Goal: Information Seeking & Learning: Learn about a topic

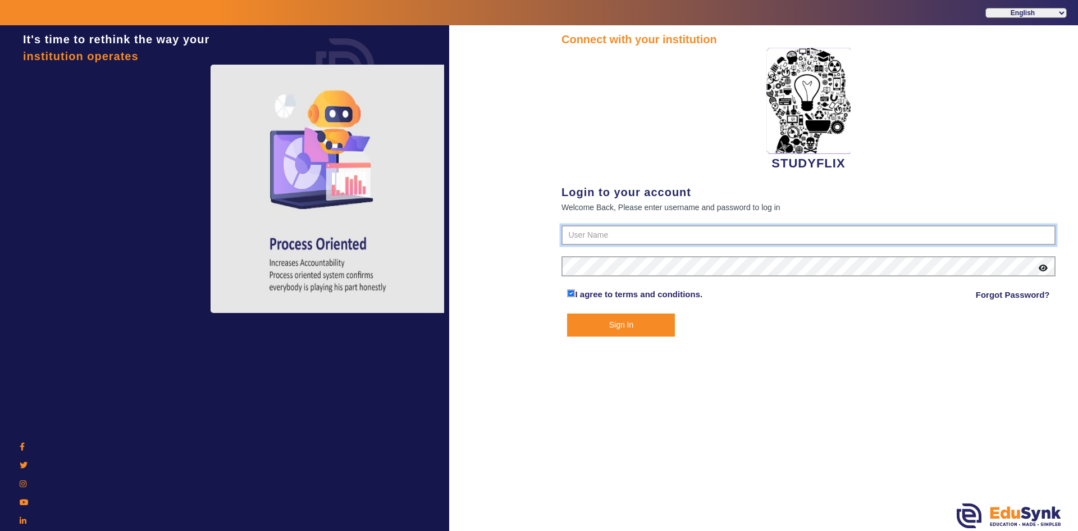
type input "6354922771"
click at [590, 326] on button "Sign In" at bounding box center [621, 324] width 108 height 23
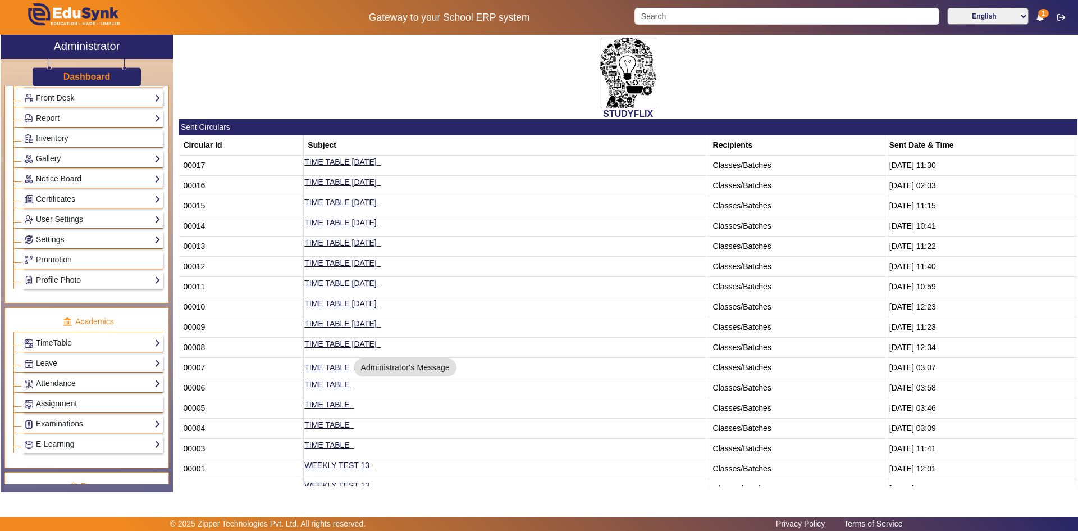
scroll to position [225, 0]
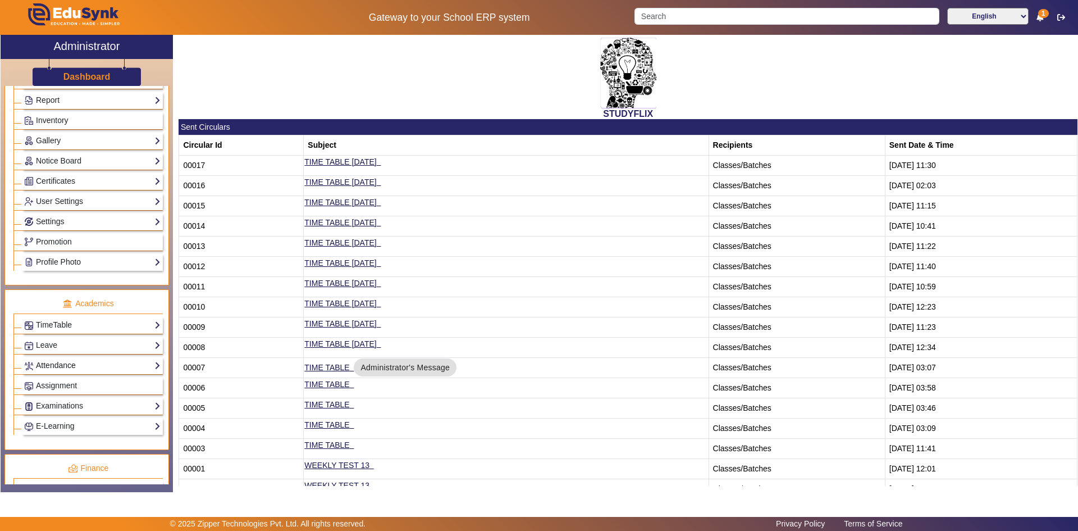
click at [45, 368] on link "Attendance" at bounding box center [92, 365] width 136 height 13
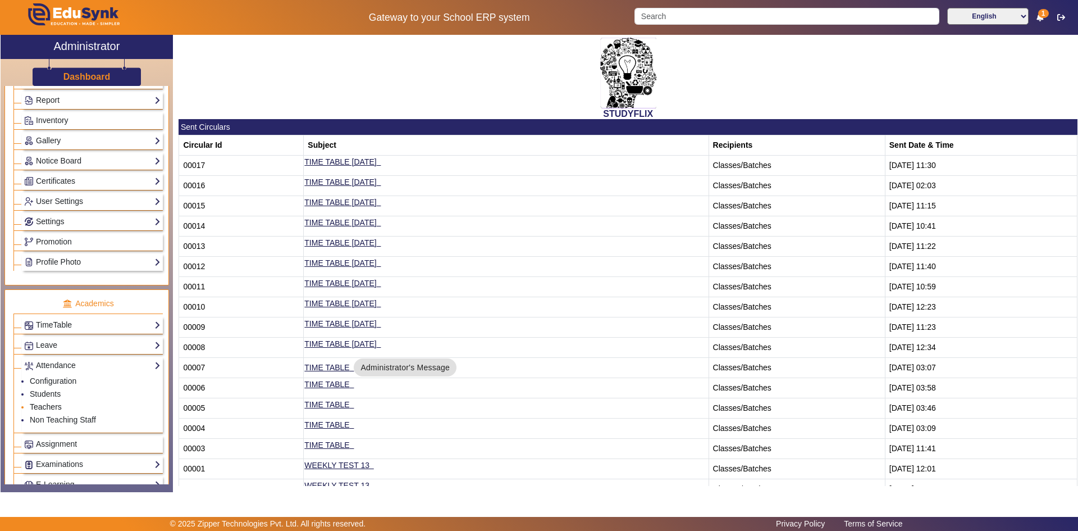
click at [47, 408] on link "Teachers" at bounding box center [46, 406] width 32 height 9
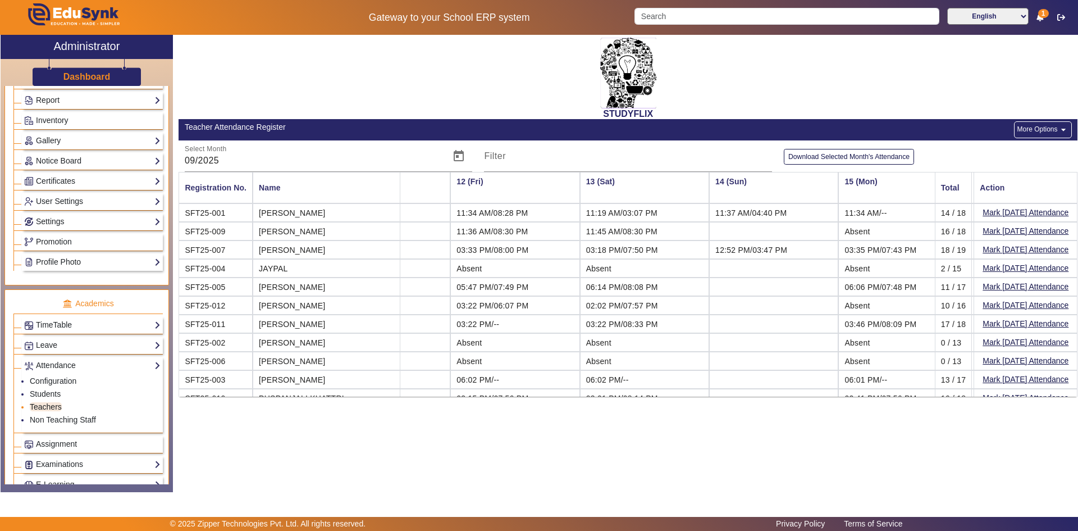
scroll to position [0, 1370]
click at [53, 392] on link "Students" at bounding box center [45, 393] width 31 height 9
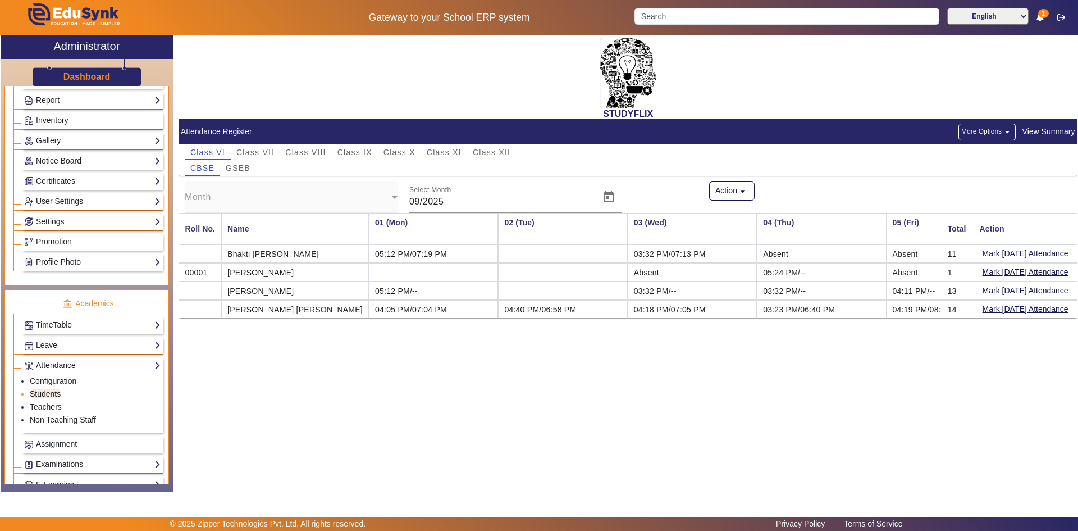
scroll to position [0, 1370]
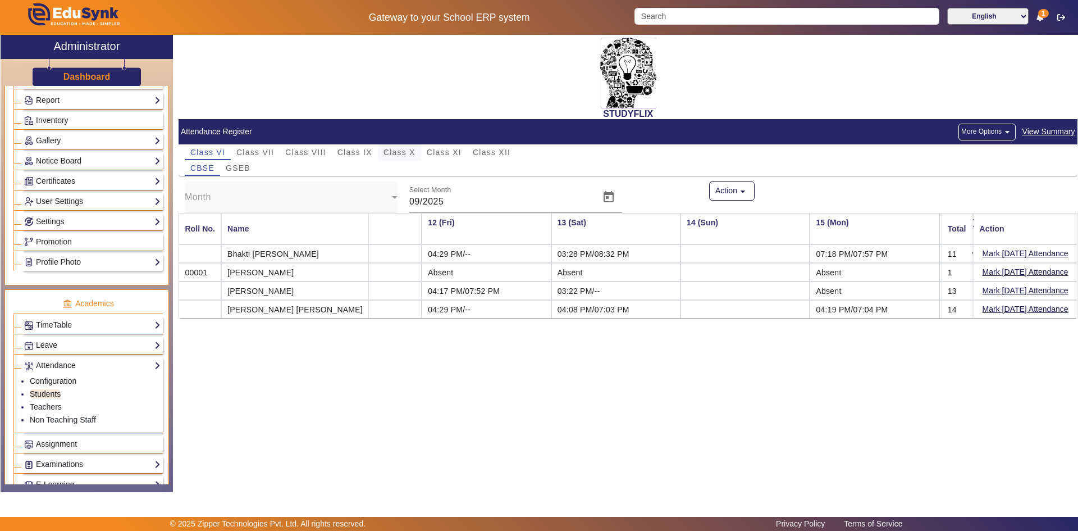
click at [387, 153] on span "Class X" at bounding box center [400, 152] width 32 height 8
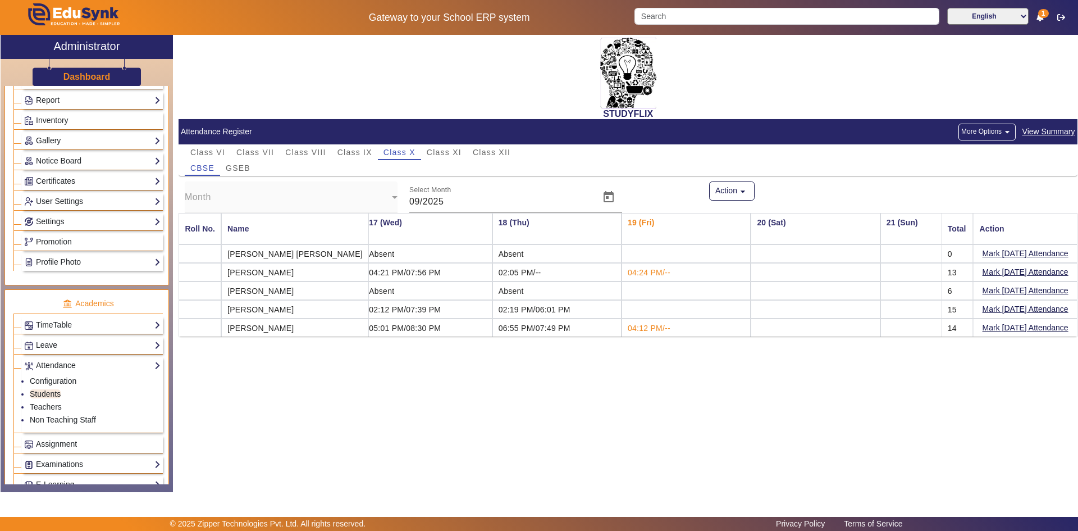
scroll to position [0, 2087]
click at [225, 165] on div "GSEB" at bounding box center [238, 168] width 36 height 16
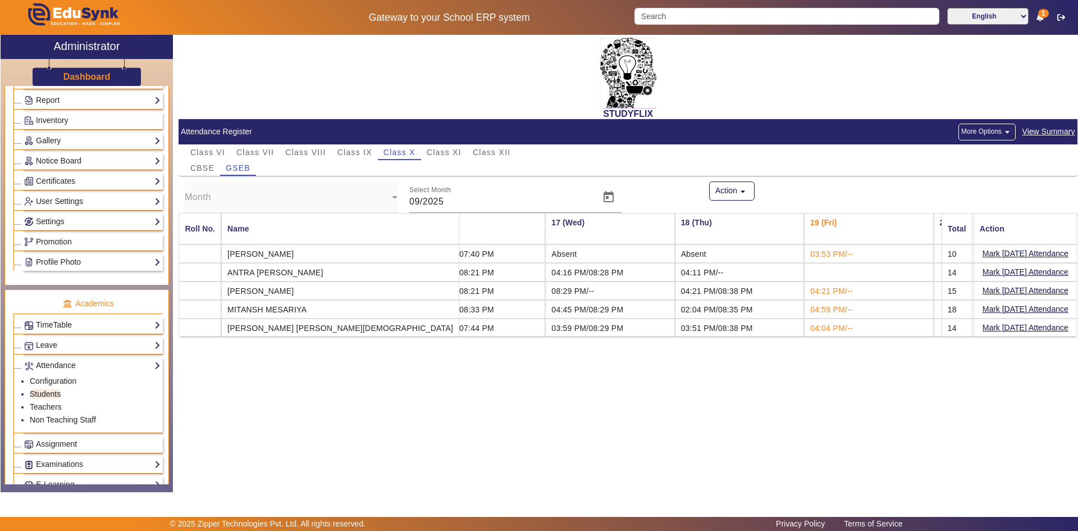
scroll to position [0, 1968]
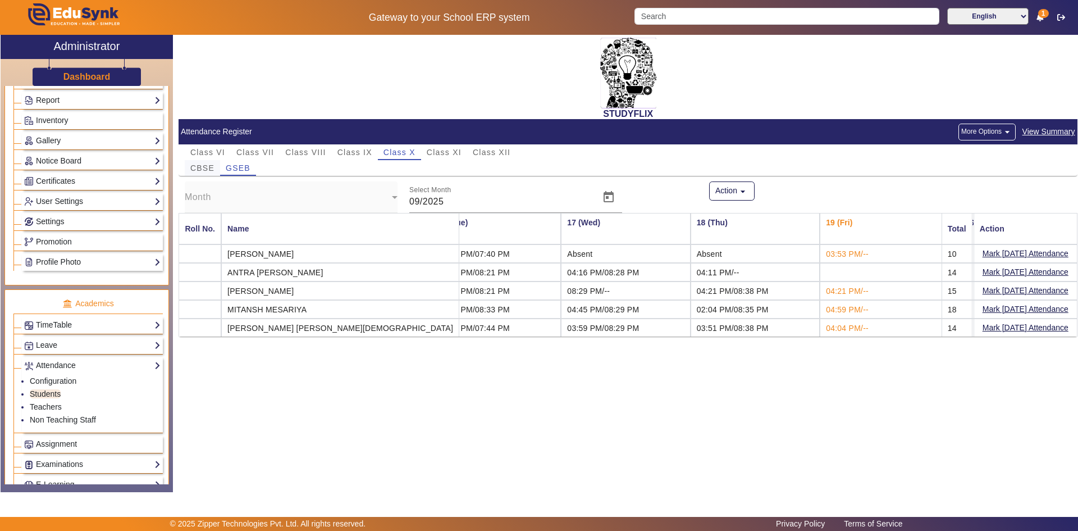
click at [209, 169] on span "CBSE" at bounding box center [202, 168] width 24 height 8
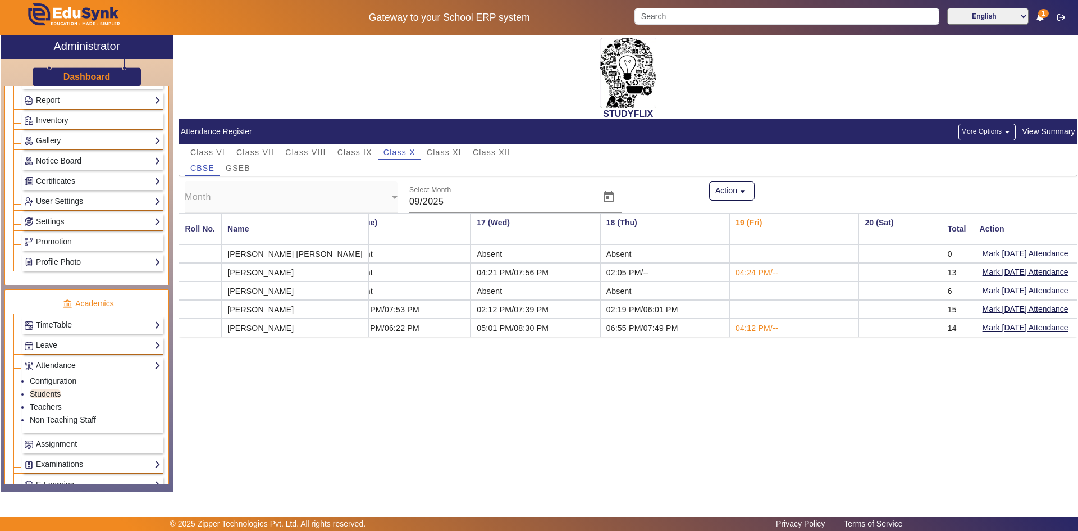
drag, startPoint x: 703, startPoint y: 328, endPoint x: 761, endPoint y: 331, distance: 58.5
click at [761, 331] on td "04:12 PM/--" at bounding box center [793, 327] width 129 height 18
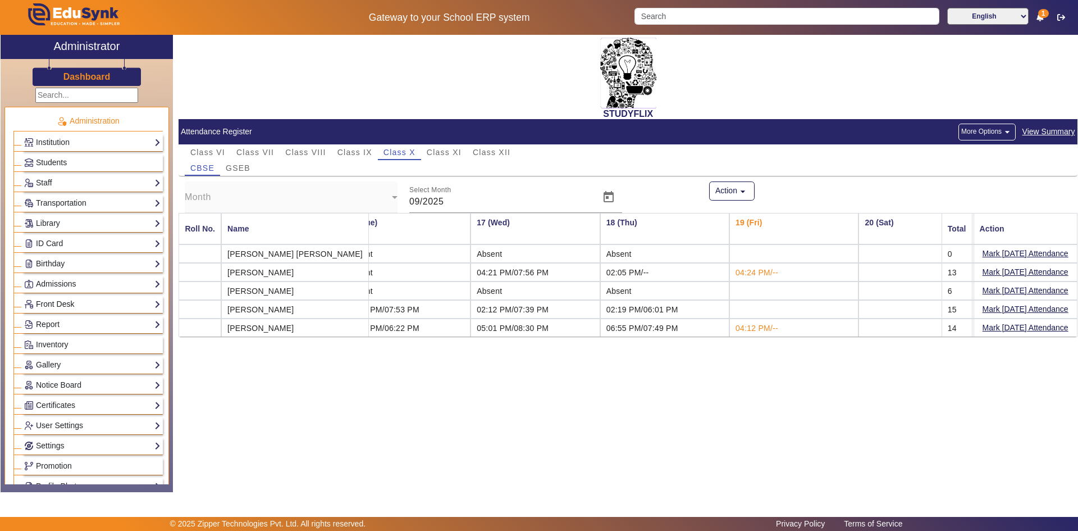
scroll to position [0, 0]
click at [58, 163] on span "Students" at bounding box center [51, 162] width 31 height 9
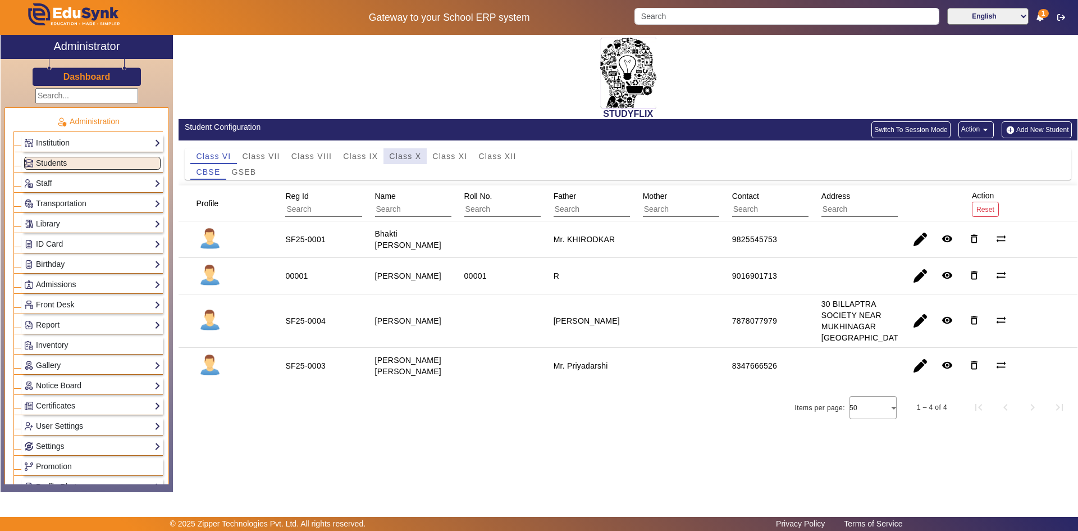
click at [394, 157] on span "Class X" at bounding box center [405, 156] width 32 height 8
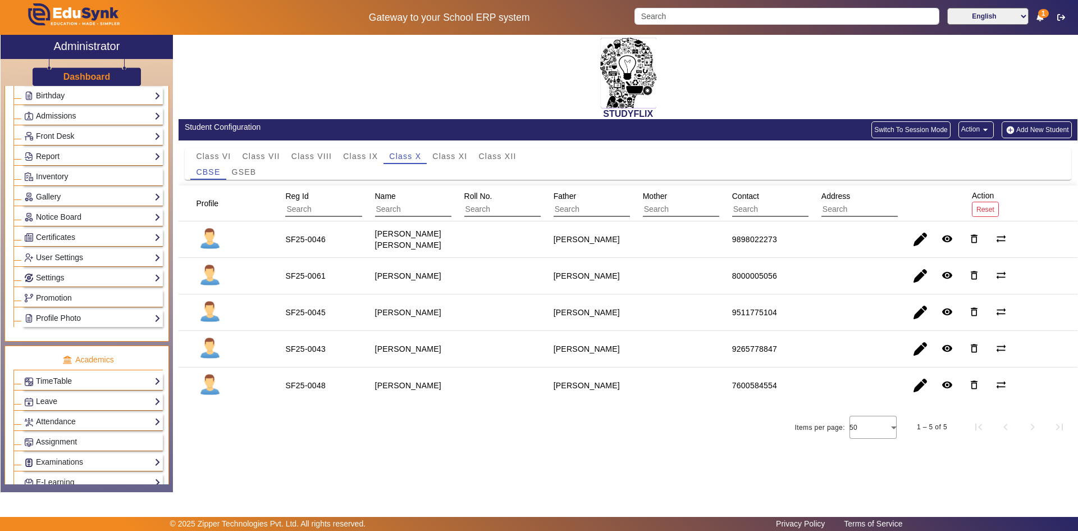
scroll to position [225, 0]
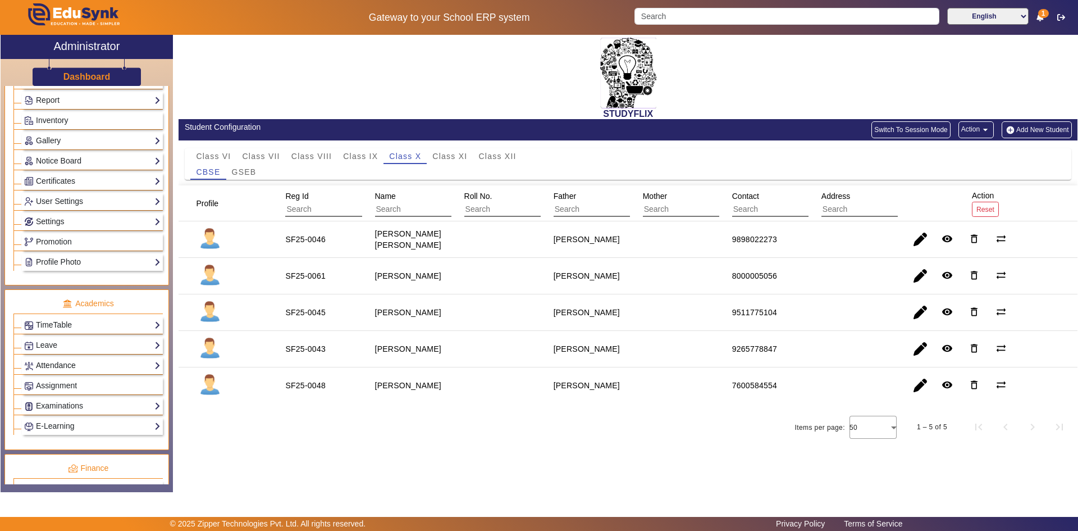
click at [72, 364] on link "Attendance" at bounding box center [92, 365] width 136 height 13
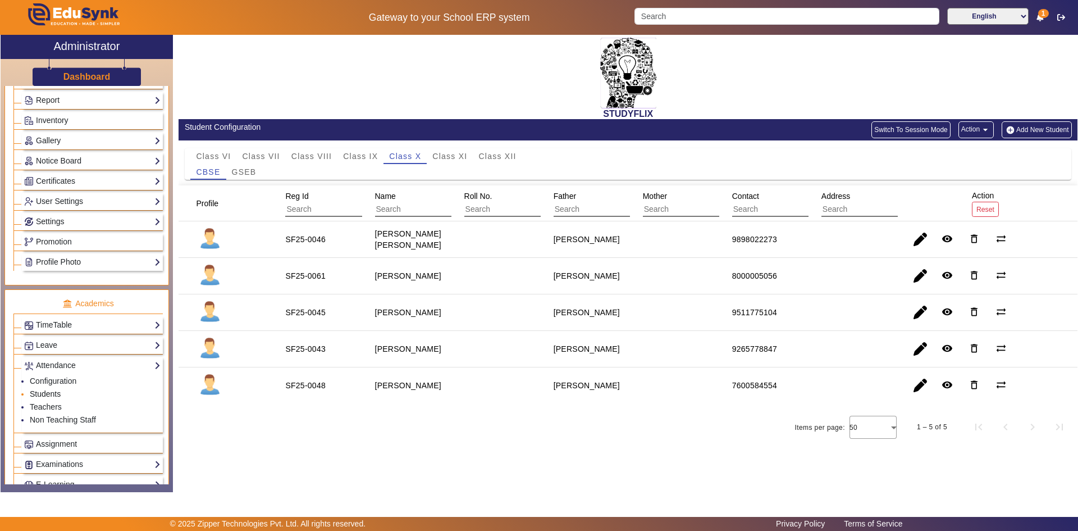
click at [49, 394] on link "Students" at bounding box center [45, 393] width 31 height 9
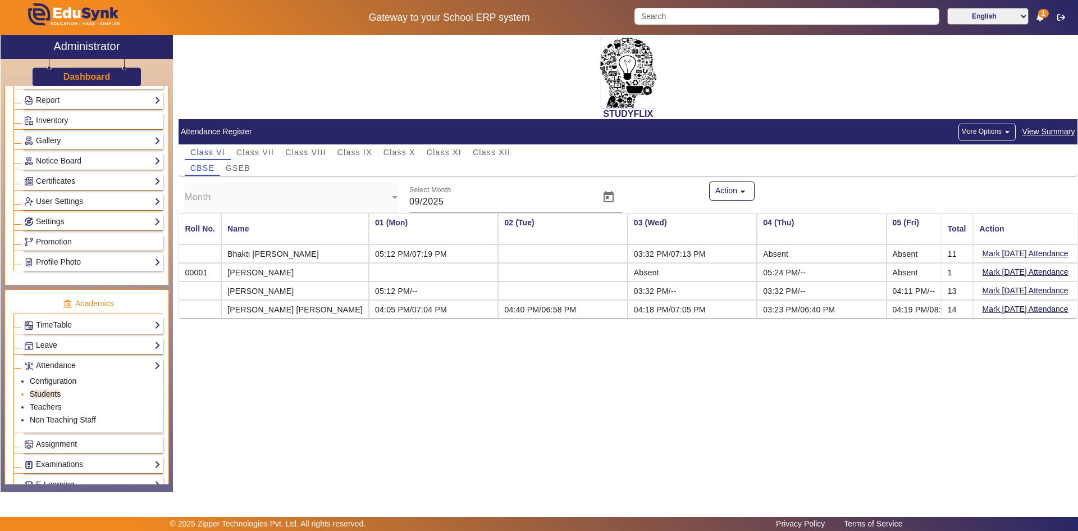
scroll to position [0, 1370]
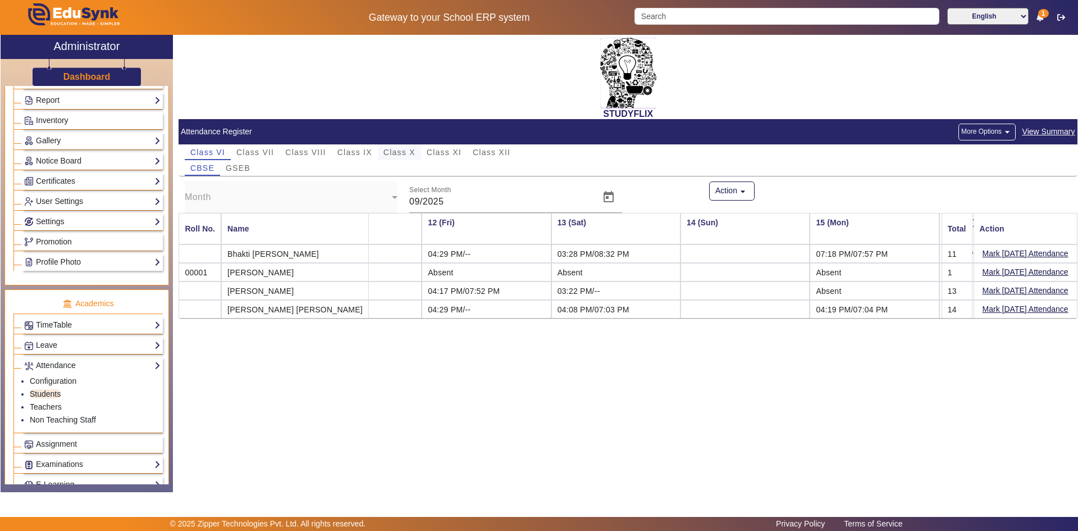
click at [409, 155] on span "Class X" at bounding box center [400, 152] width 32 height 8
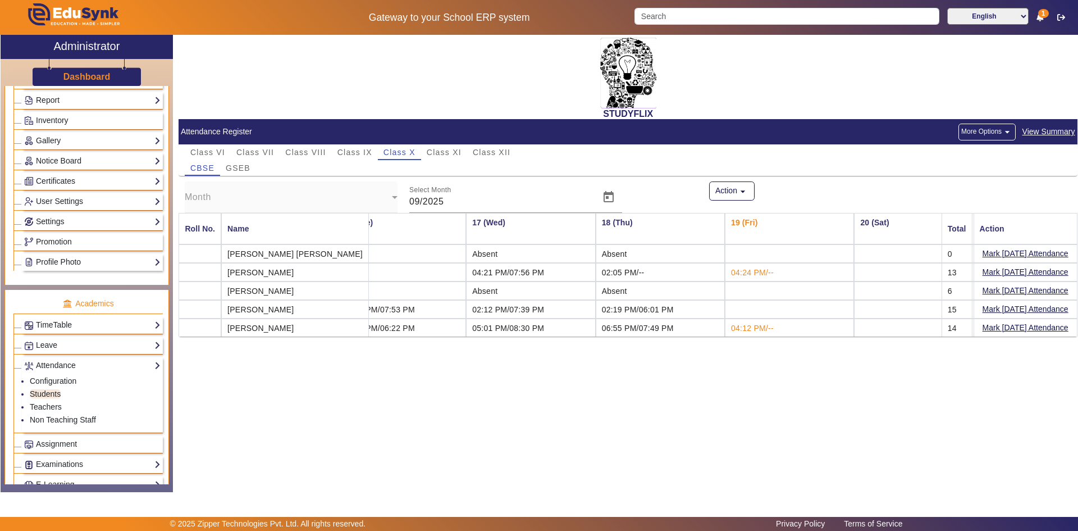
scroll to position [0, 1981]
click at [244, 171] on span "GSEB" at bounding box center [238, 168] width 25 height 8
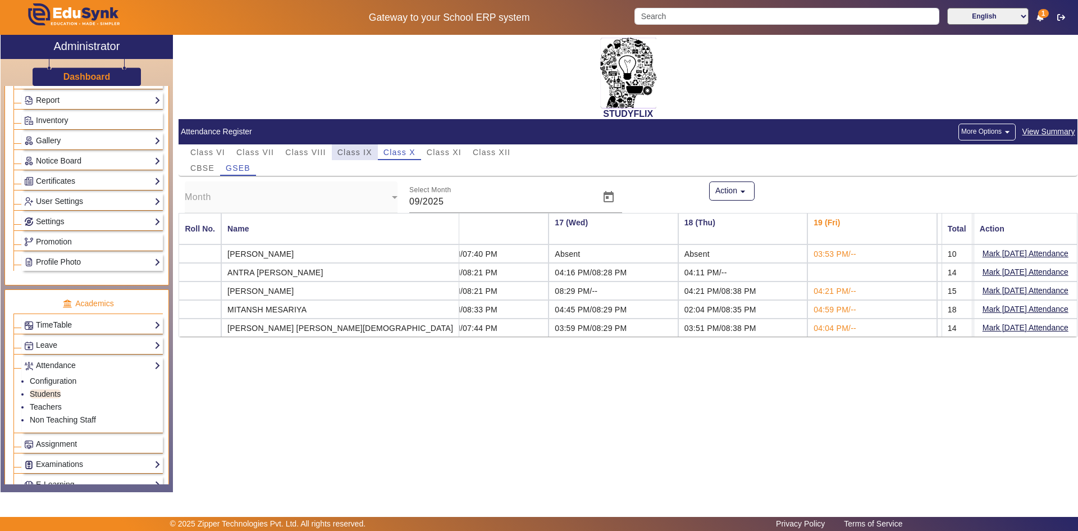
click at [346, 155] on span "Class IX" at bounding box center [355, 152] width 35 height 8
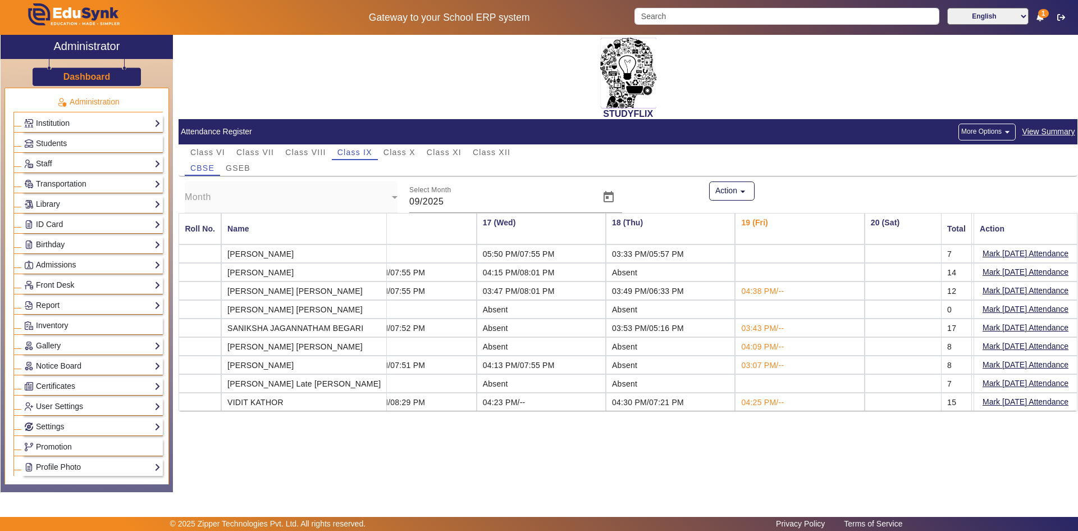
scroll to position [0, 0]
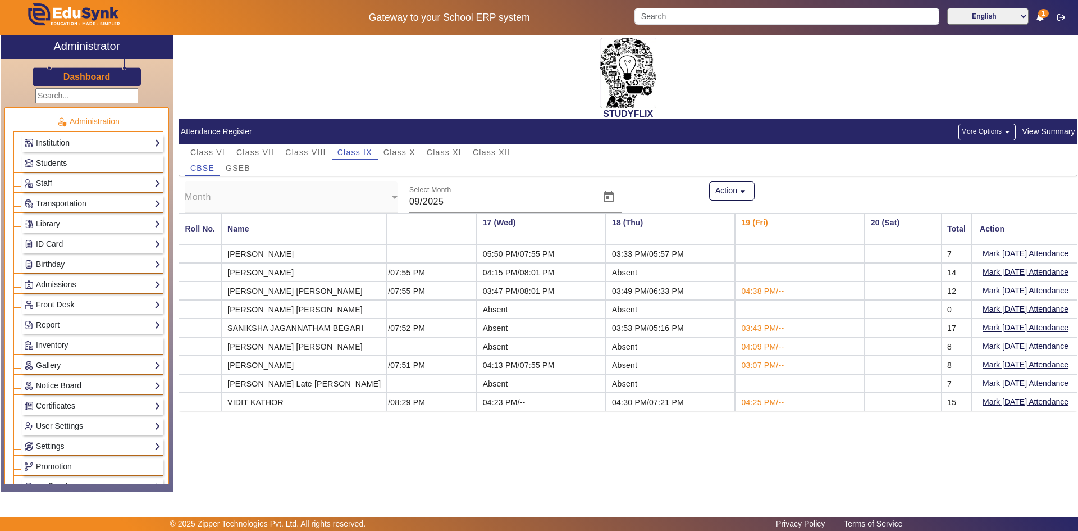
click at [61, 166] on span "Students" at bounding box center [51, 162] width 31 height 9
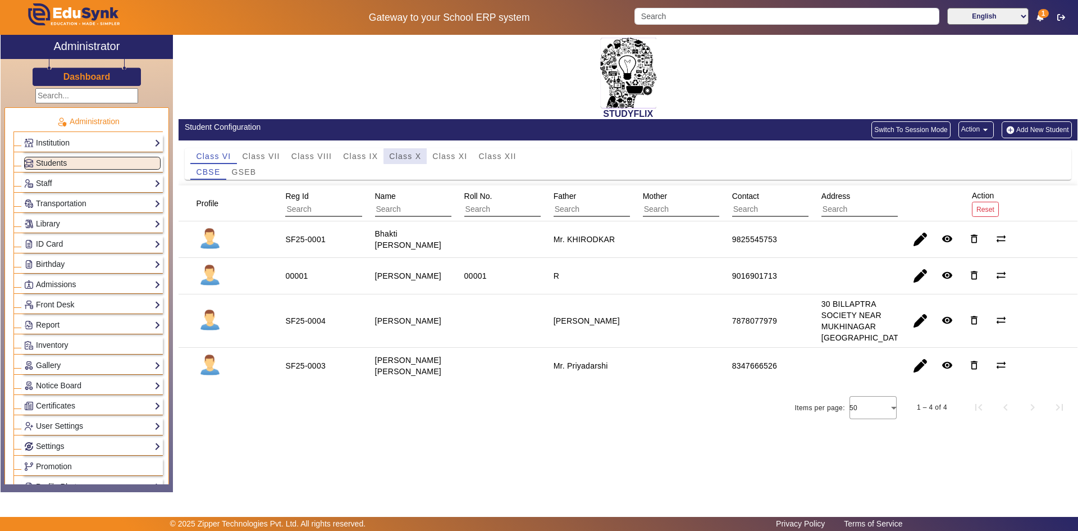
click at [406, 156] on span "Class X" at bounding box center [405, 156] width 32 height 8
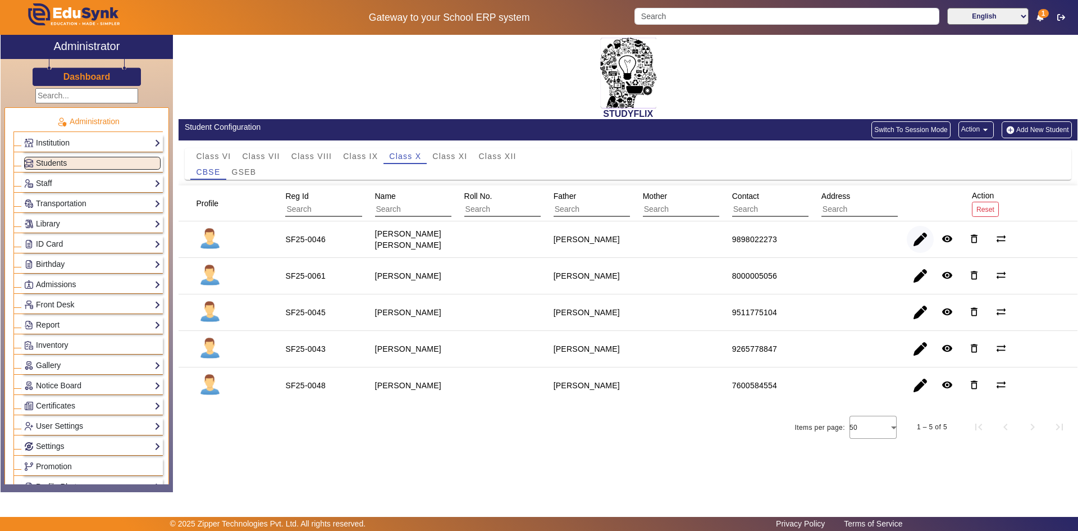
click at [911, 240] on span "button" at bounding box center [920, 239] width 27 height 27
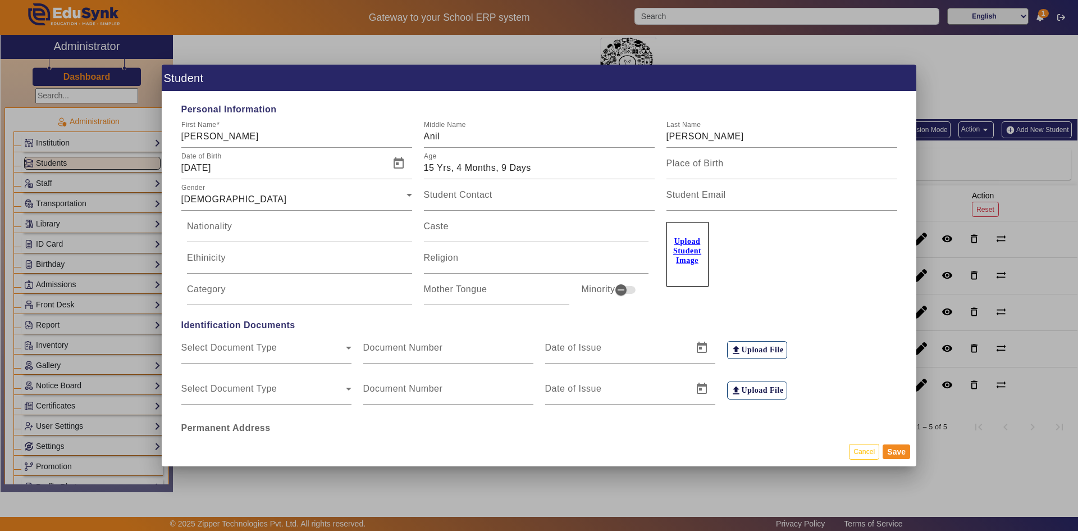
click at [934, 140] on div at bounding box center [539, 265] width 1078 height 531
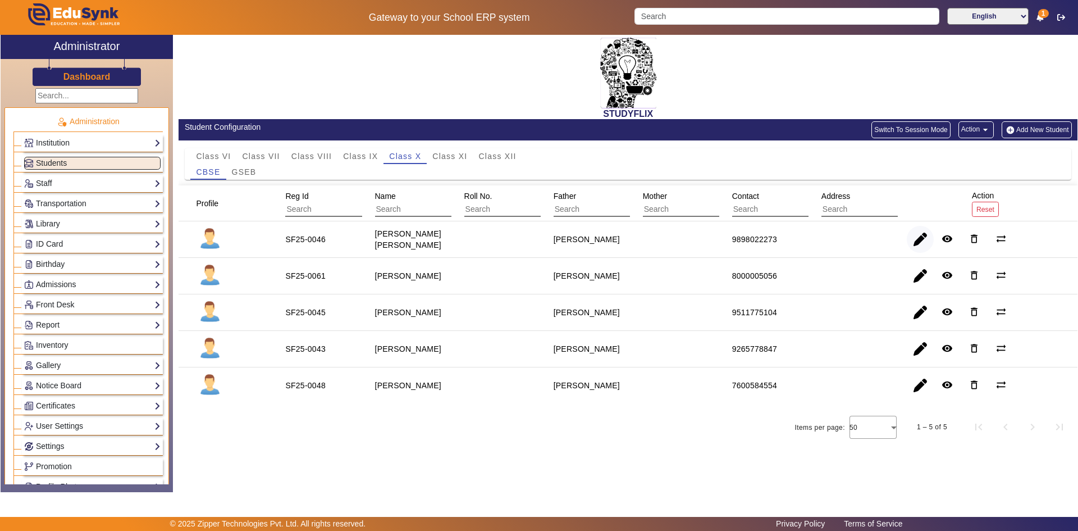
click at [922, 244] on span "button" at bounding box center [920, 239] width 27 height 27
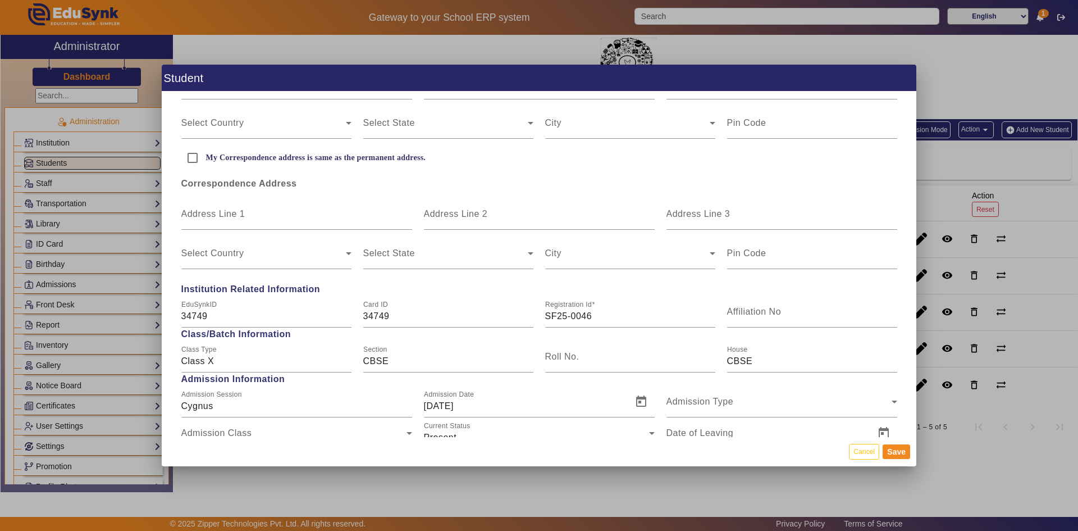
scroll to position [393, 0]
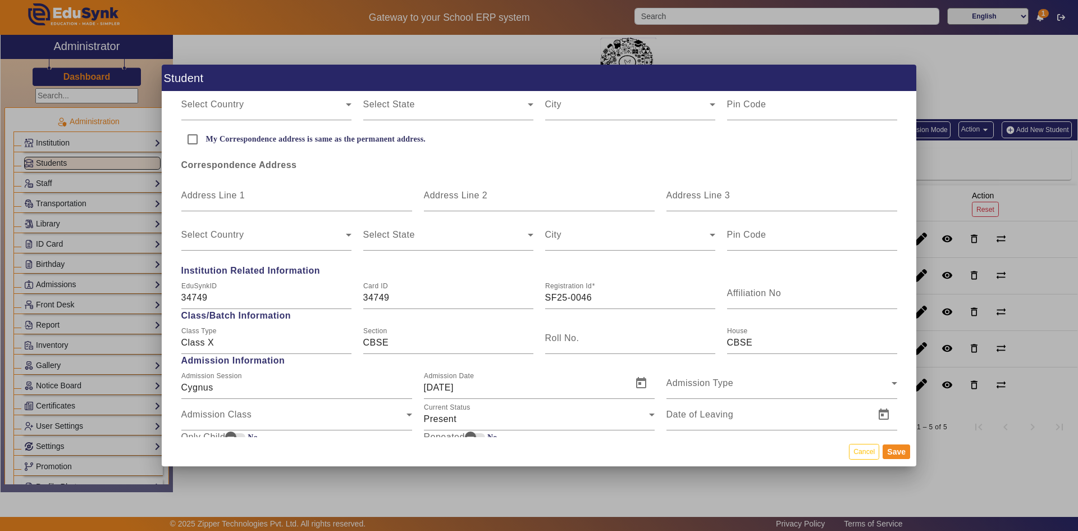
click at [925, 231] on div at bounding box center [539, 265] width 1078 height 531
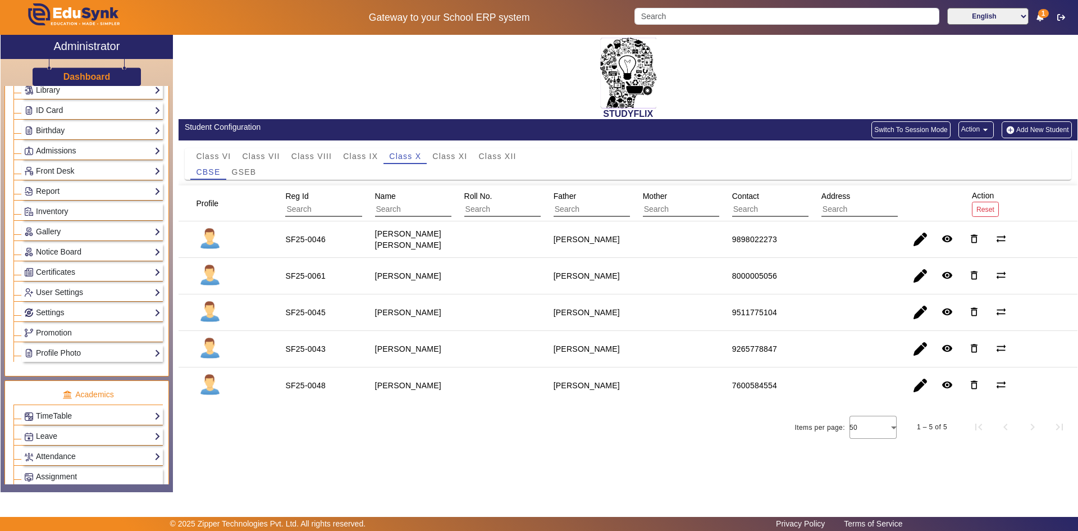
scroll to position [168, 0]
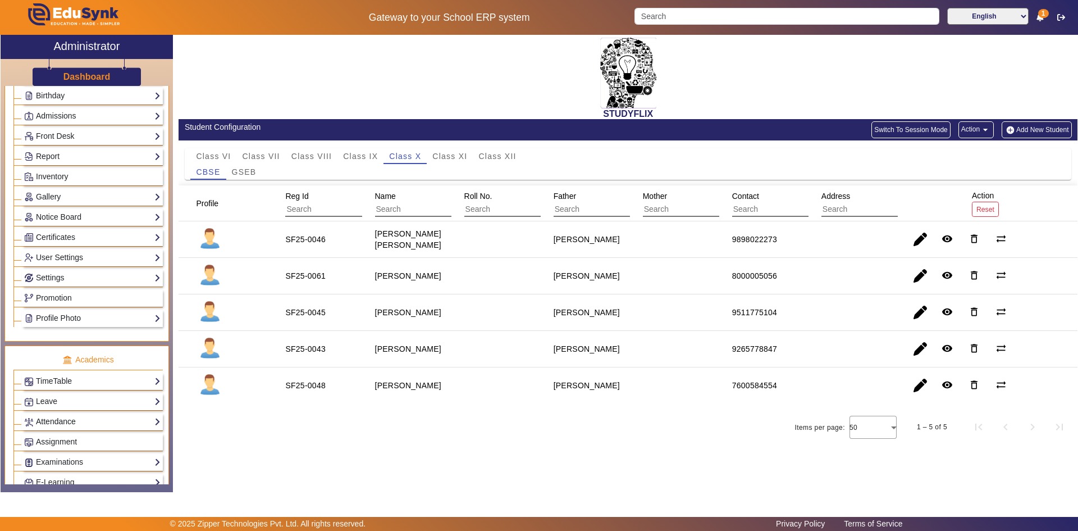
click at [46, 421] on link "Attendance" at bounding box center [92, 421] width 136 height 13
click at [47, 448] on link "Students" at bounding box center [45, 449] width 31 height 9
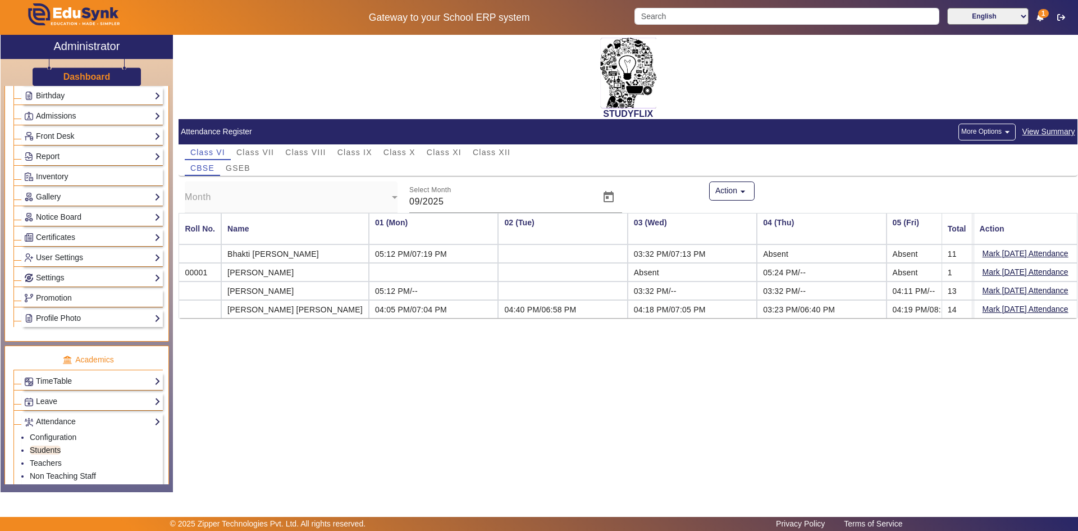
scroll to position [0, 1370]
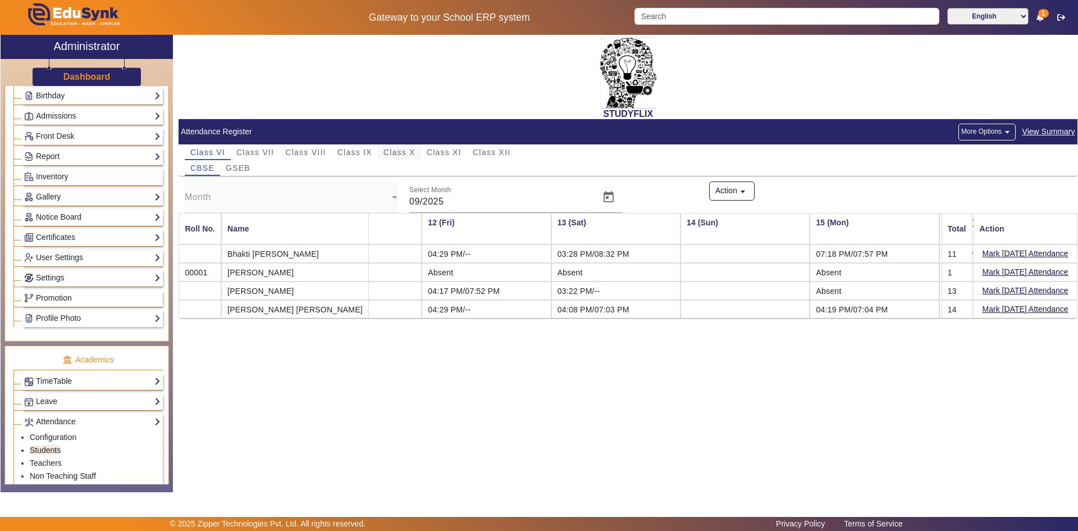
click at [398, 148] on span "Class X" at bounding box center [400, 152] width 32 height 8
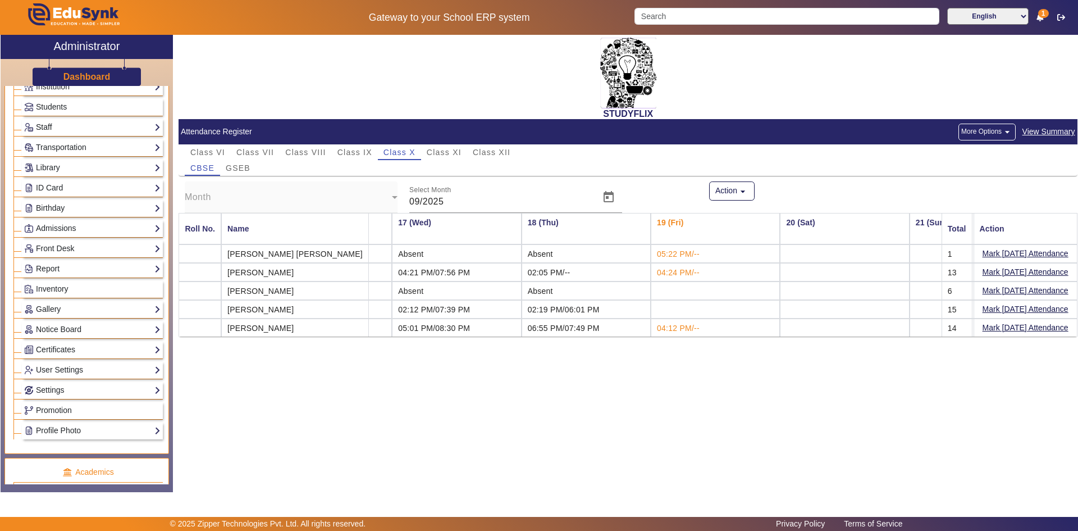
scroll to position [0, 0]
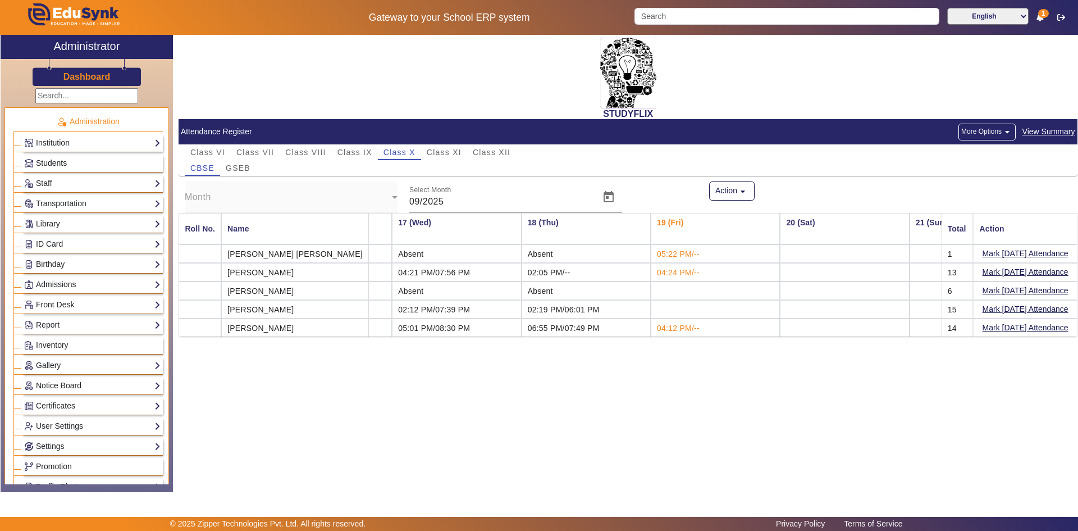
click at [57, 165] on span "Students" at bounding box center [51, 162] width 31 height 9
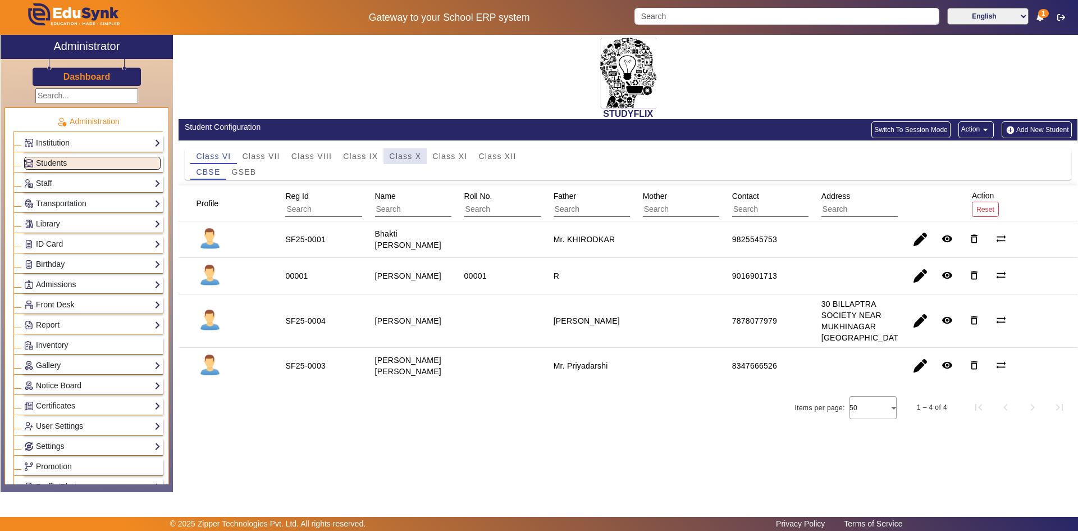
click at [391, 156] on span "Class X" at bounding box center [405, 156] width 32 height 8
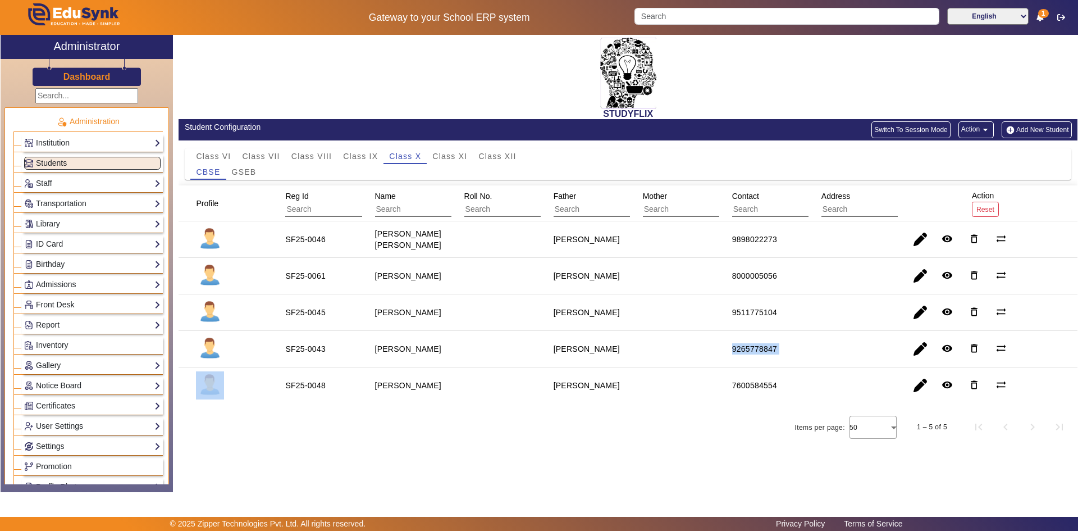
drag, startPoint x: 713, startPoint y: 357, endPoint x: 811, endPoint y: 365, distance: 98.6
click at [811, 365] on mat-row "SF25-0043 [PERSON_NAME] [PERSON_NAME] 9265778847 remove_red_eye delete_outline …" at bounding box center [628, 349] width 899 height 37
click at [352, 158] on span "Class IX" at bounding box center [360, 156] width 35 height 8
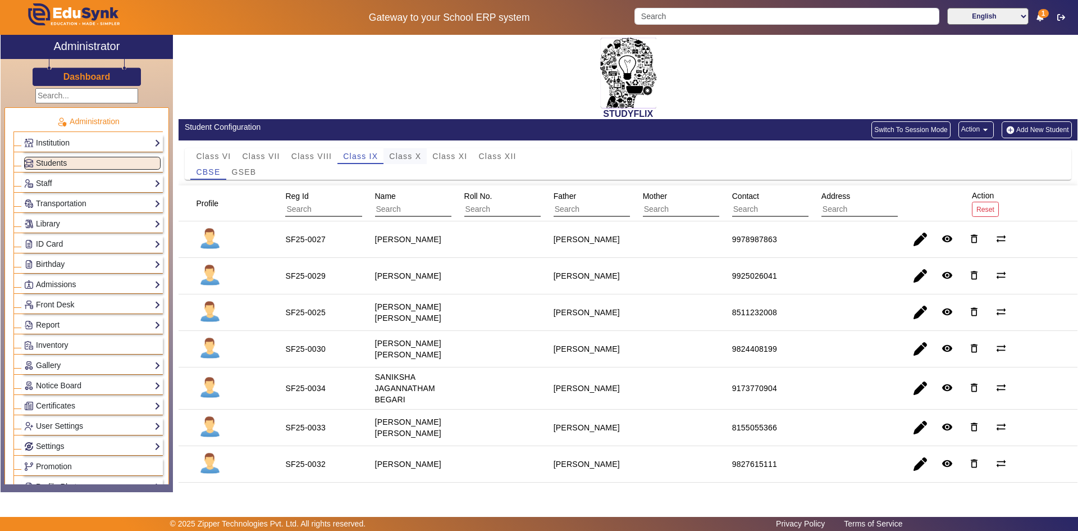
click at [408, 154] on span "Class X" at bounding box center [405, 156] width 32 height 8
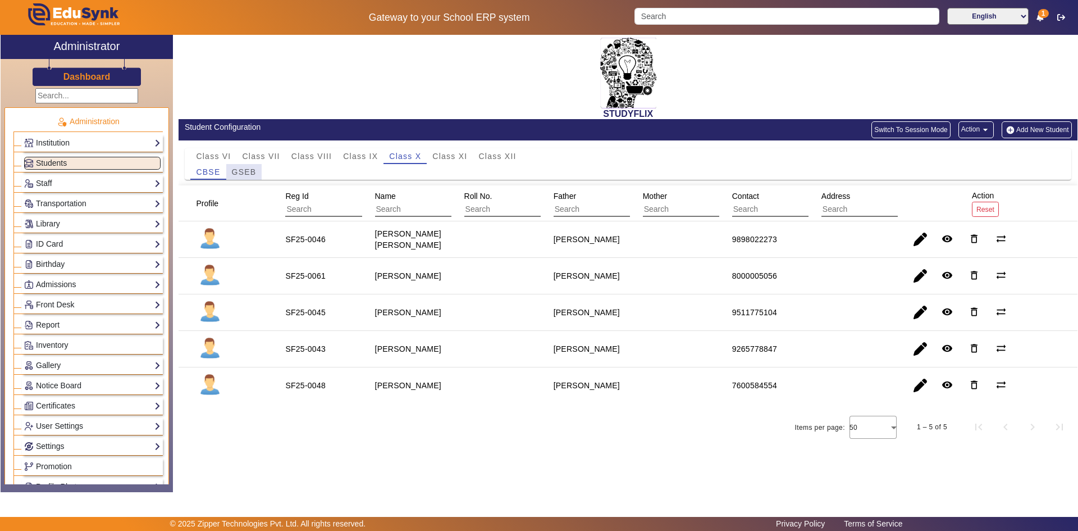
click at [253, 173] on span "GSEB" at bounding box center [244, 172] width 25 height 8
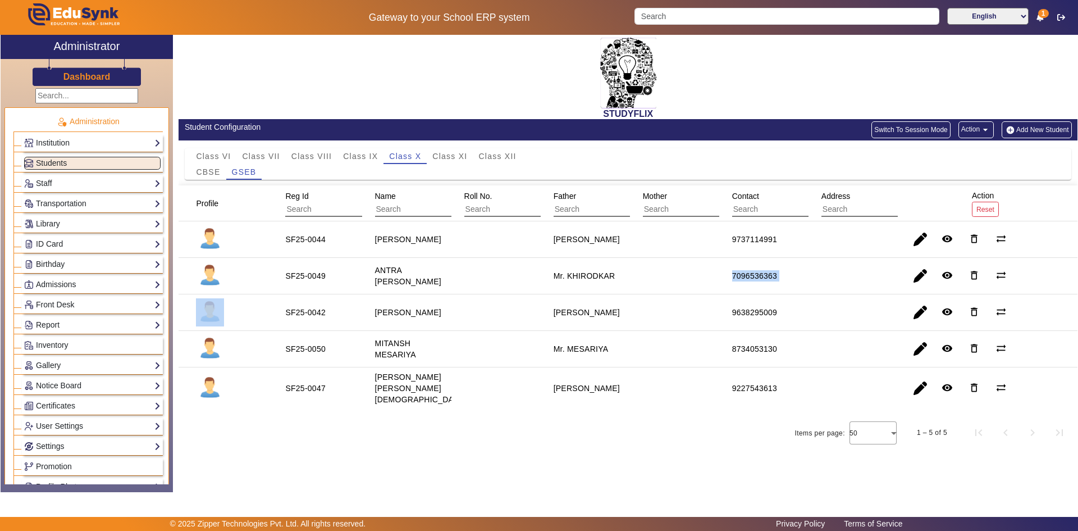
drag, startPoint x: 731, startPoint y: 279, endPoint x: 826, endPoint y: 293, distance: 95.5
click at [826, 293] on mat-row "SF25-0049 ANTRA [PERSON_NAME] [PERSON_NAME] 7096536363 remove_red_eye delete_ou…" at bounding box center [628, 276] width 899 height 37
click at [375, 153] on span "Class IX" at bounding box center [360, 156] width 35 height 8
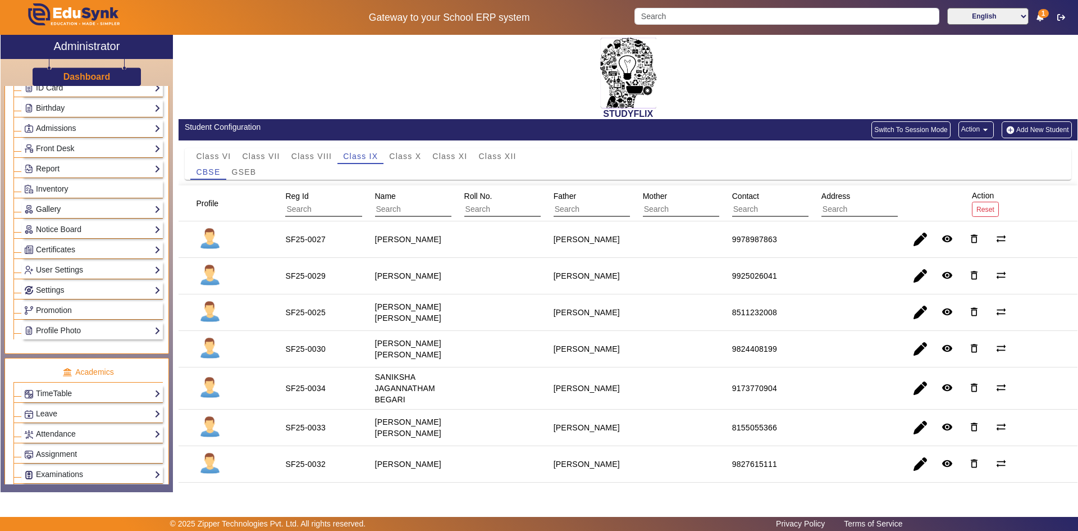
scroll to position [281, 0]
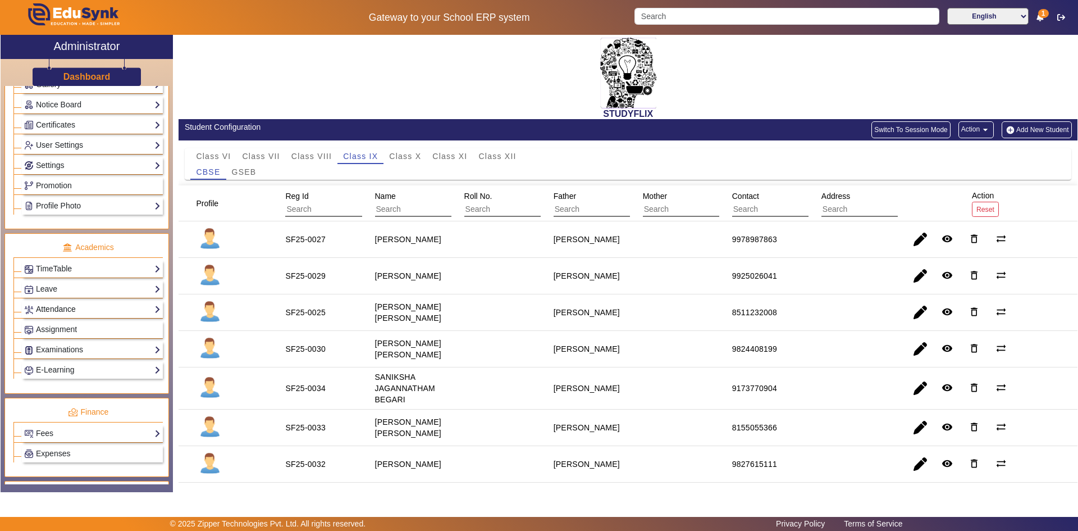
click at [63, 309] on link "Attendance" at bounding box center [92, 309] width 136 height 13
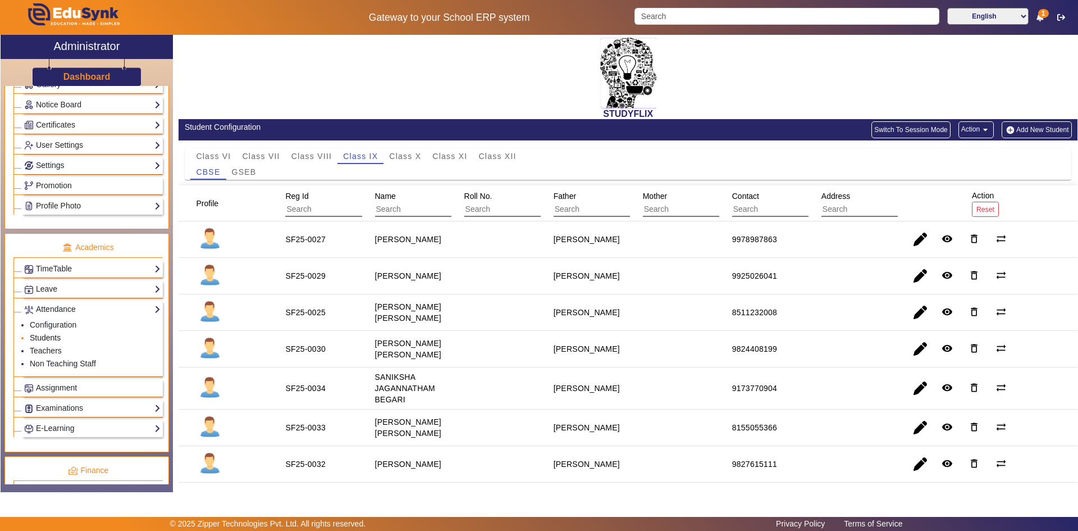
click at [52, 338] on link "Students" at bounding box center [45, 337] width 31 height 9
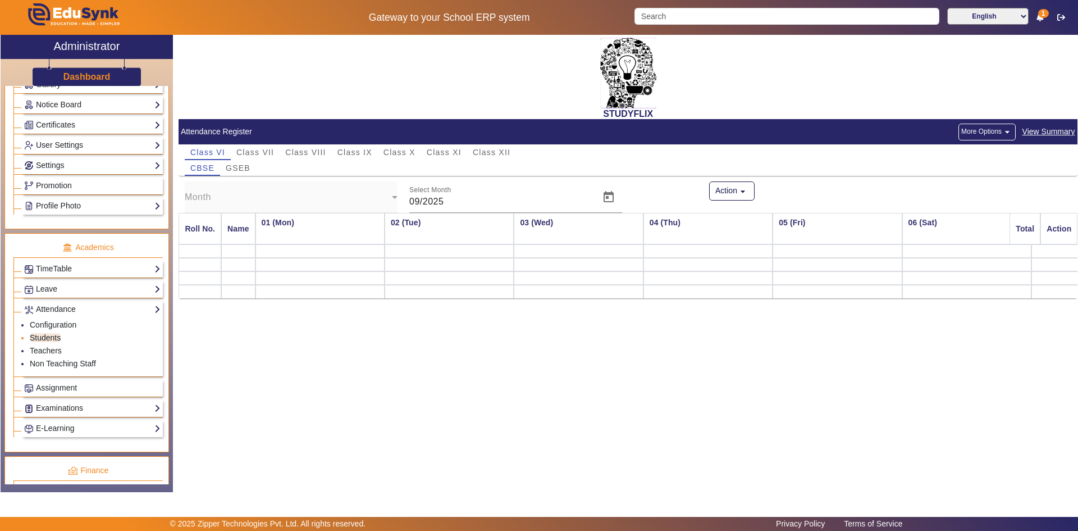
scroll to position [0, 1370]
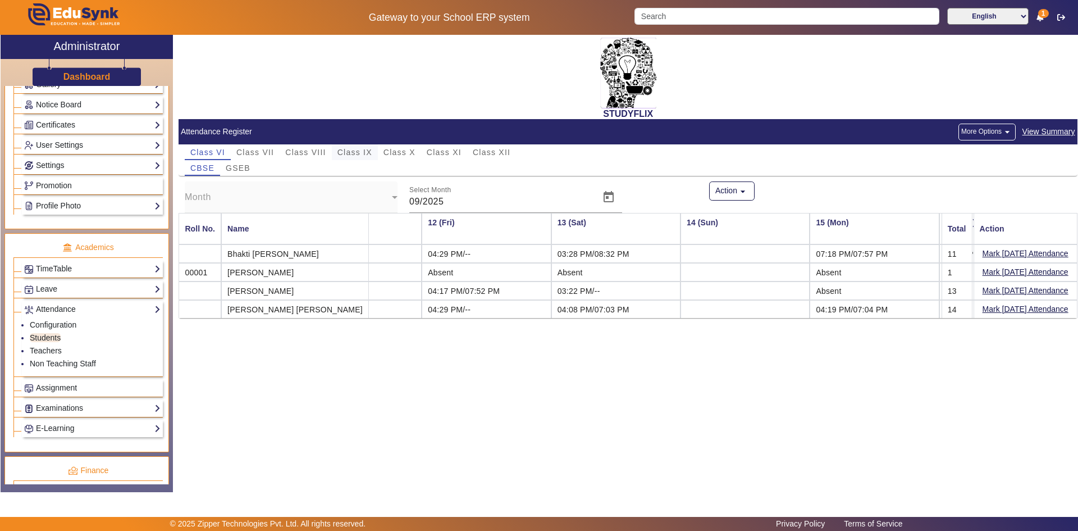
click at [366, 150] on span "Class IX" at bounding box center [355, 152] width 35 height 8
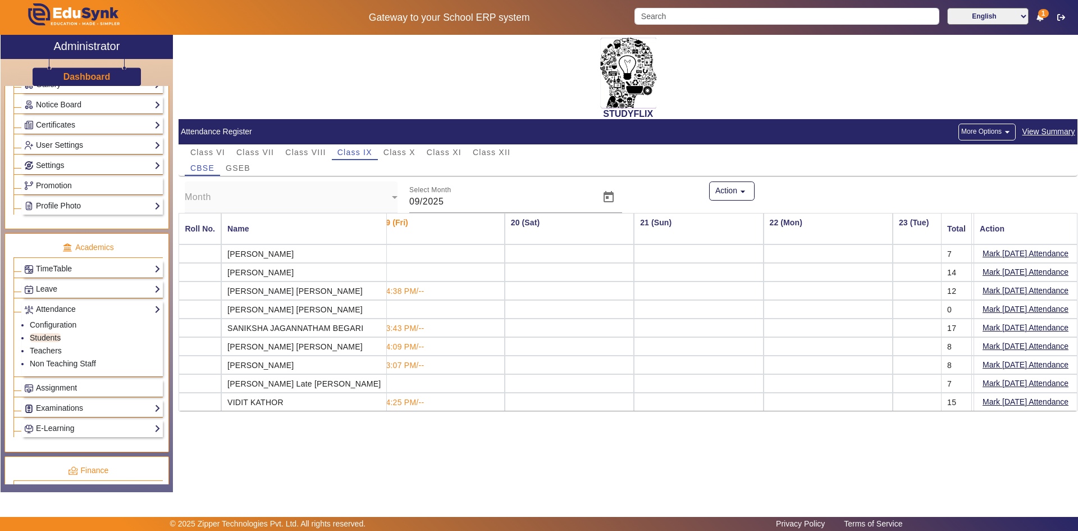
scroll to position [0, 2324]
click at [236, 169] on span "GSEB" at bounding box center [238, 168] width 25 height 8
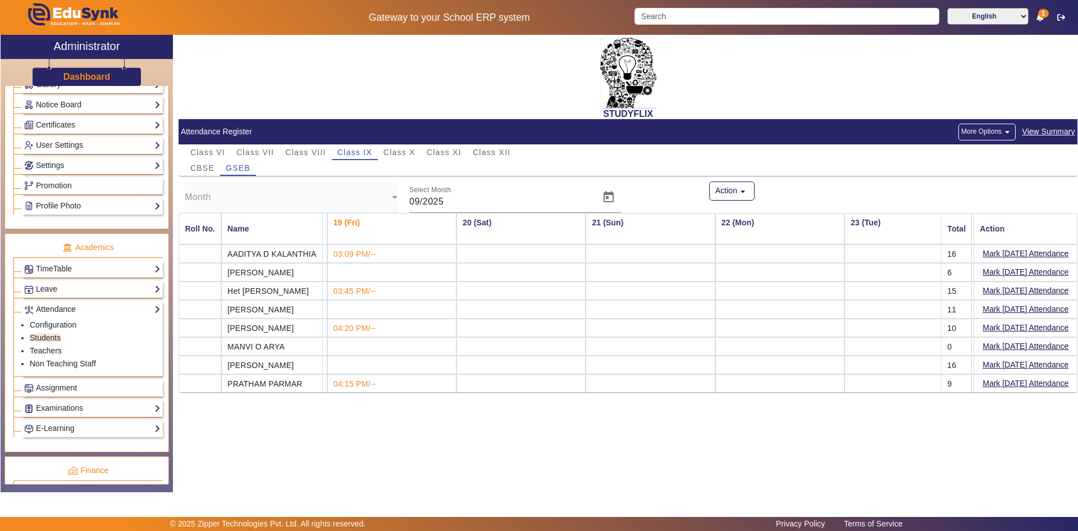
click at [398, 451] on div "STUDYFLIX Attendance Register More Options arrow_drop_down View Summary Class V…" at bounding box center [625, 257] width 905 height 445
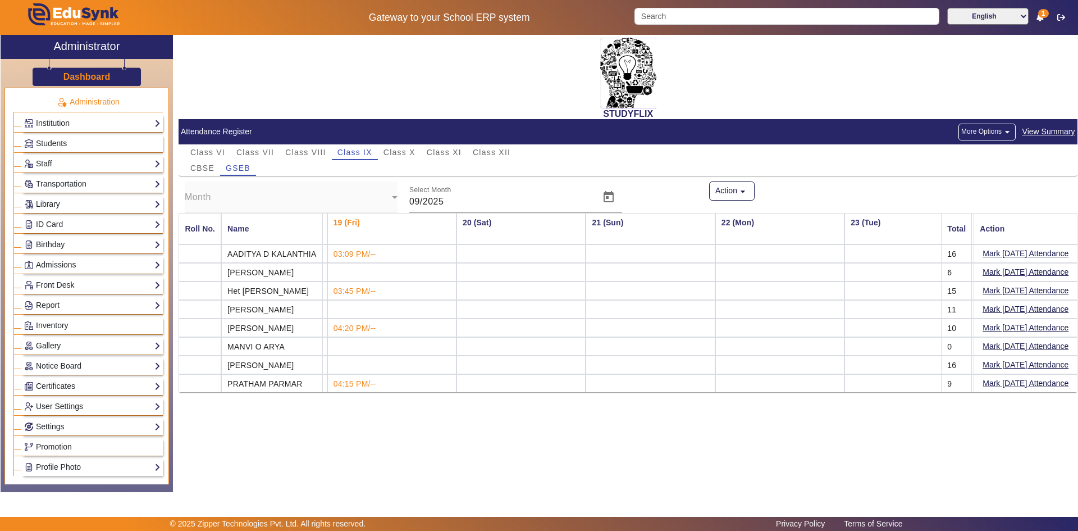
scroll to position [0, 0]
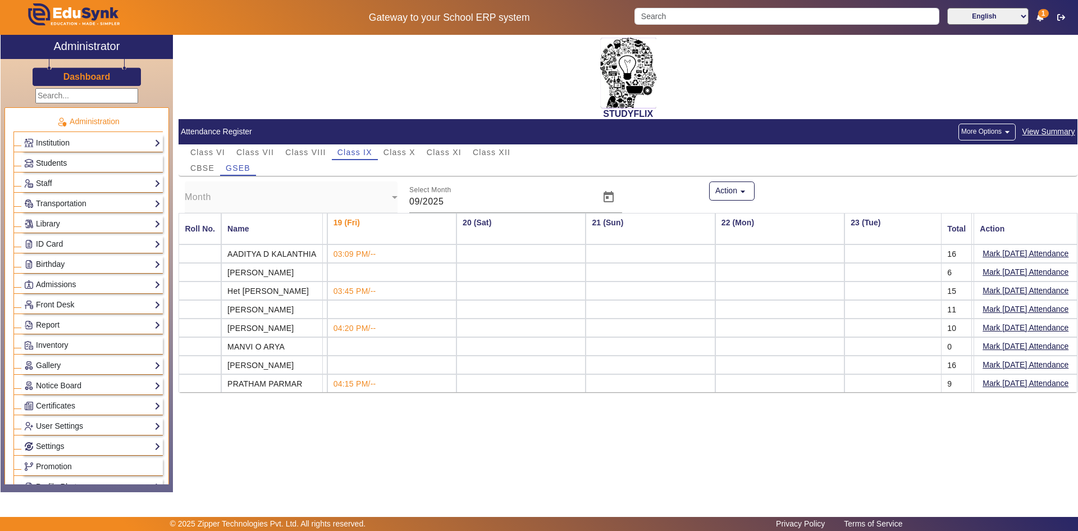
click at [60, 162] on span "Students" at bounding box center [51, 162] width 31 height 9
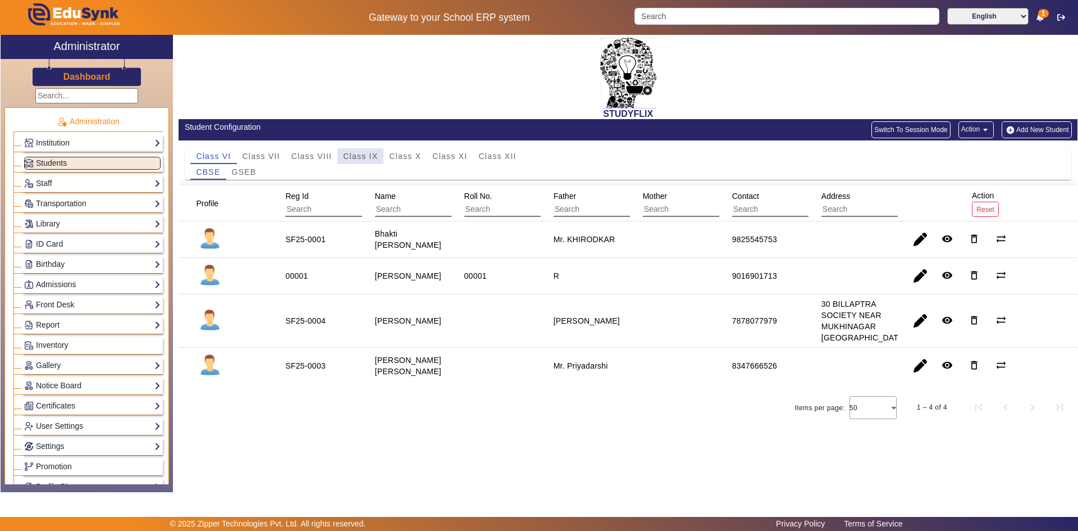
click at [373, 151] on span "Class IX" at bounding box center [360, 156] width 35 height 16
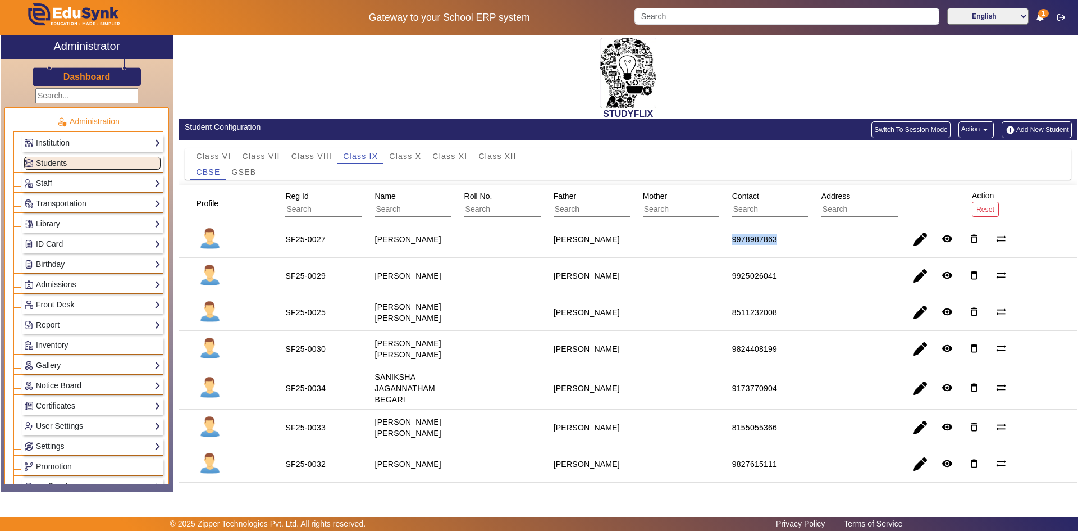
drag, startPoint x: 697, startPoint y: 234, endPoint x: 783, endPoint y: 240, distance: 85.6
click at [783, 240] on mat-row "SF25-0027 [PERSON_NAME] [PERSON_NAME] 9978987863 remove_red_eye delete_outline …" at bounding box center [628, 239] width 899 height 37
click at [911, 239] on span "button" at bounding box center [920, 239] width 27 height 27
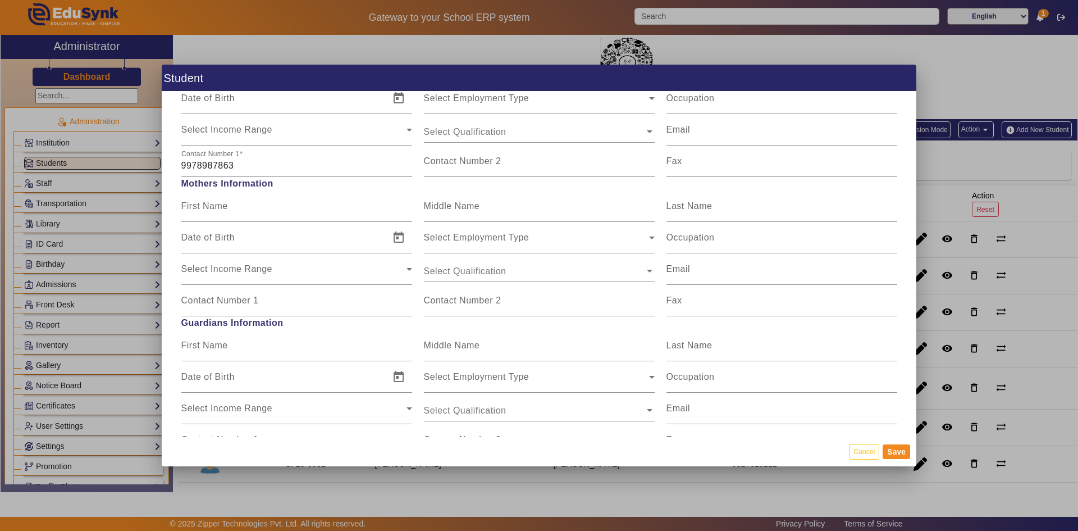
scroll to position [856, 0]
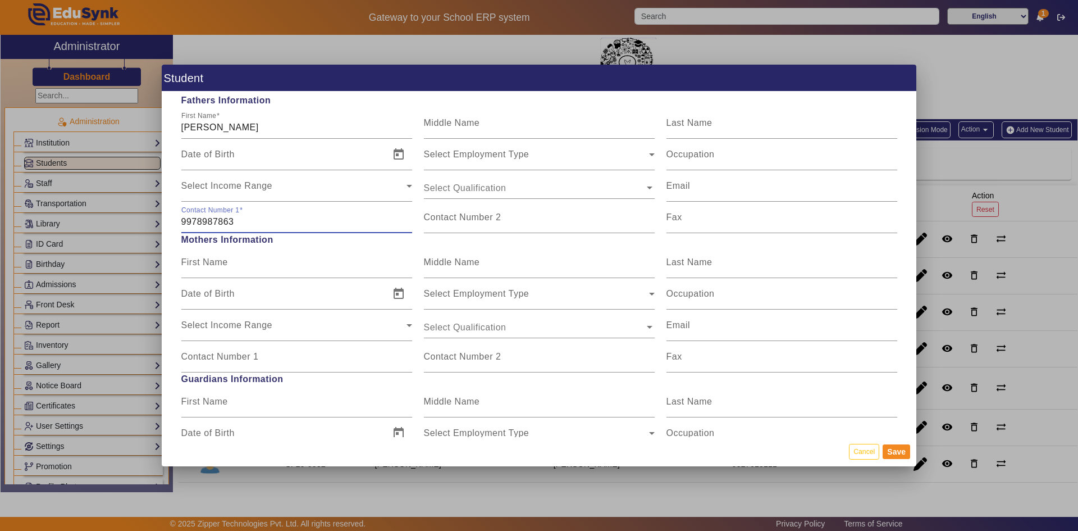
click at [282, 222] on input "9978987863" at bounding box center [296, 221] width 231 height 13
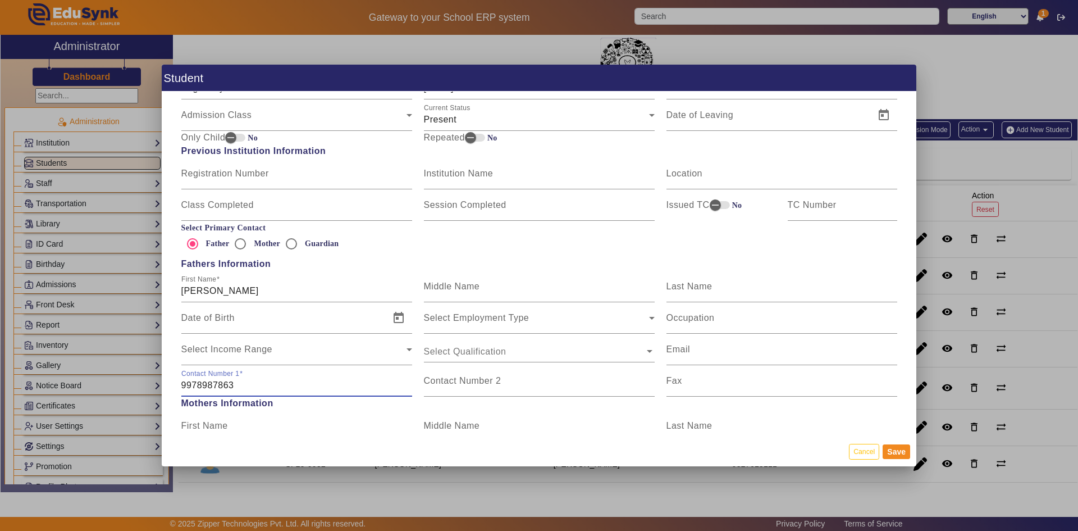
scroll to position [687, 0]
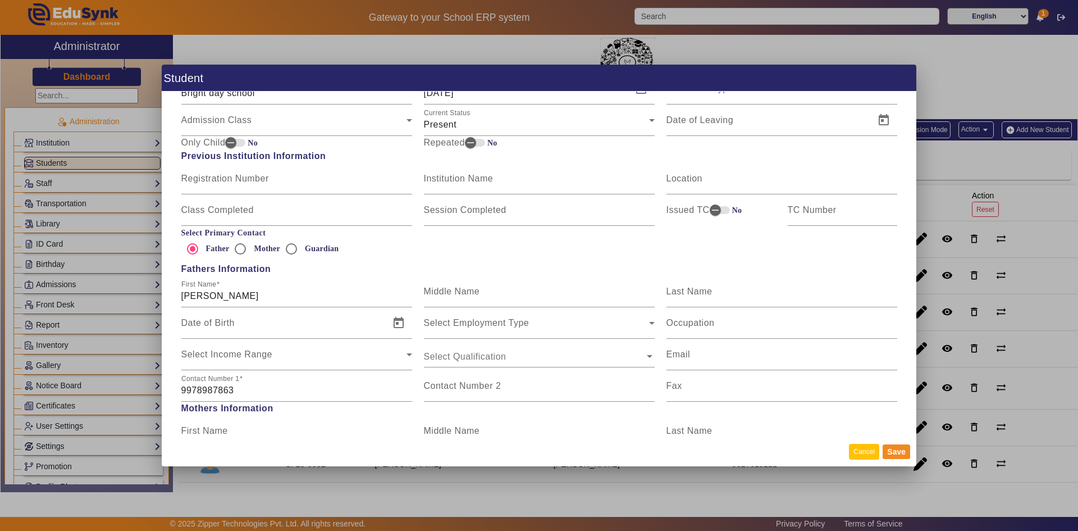
click at [873, 453] on button "Cancel" at bounding box center [864, 451] width 30 height 15
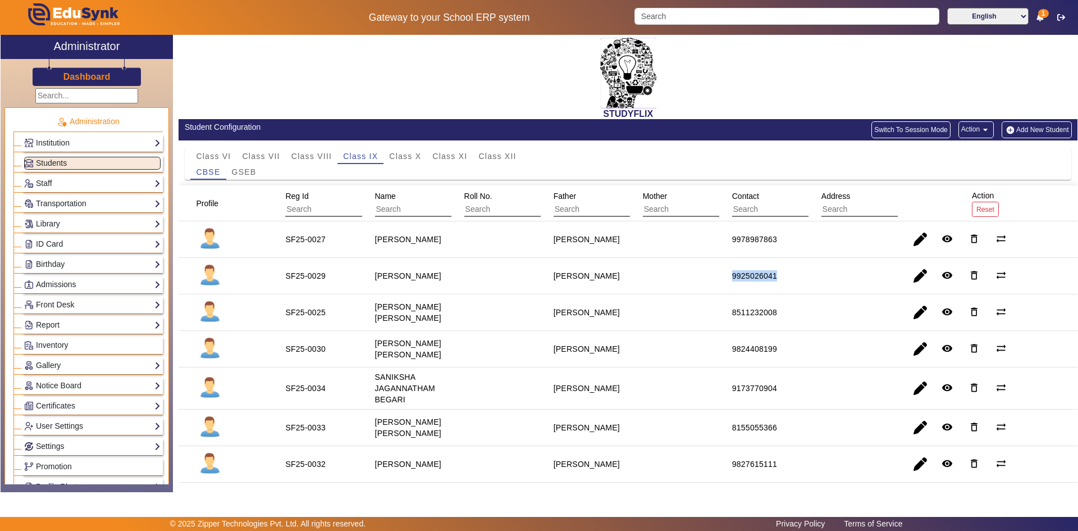
drag, startPoint x: 713, startPoint y: 277, endPoint x: 795, endPoint y: 279, distance: 82.0
click at [795, 279] on mat-row "SF25-0029 [PERSON_NAME] [PERSON_NAME] 9925026041 remove_red_eye delete_outline …" at bounding box center [628, 276] width 899 height 37
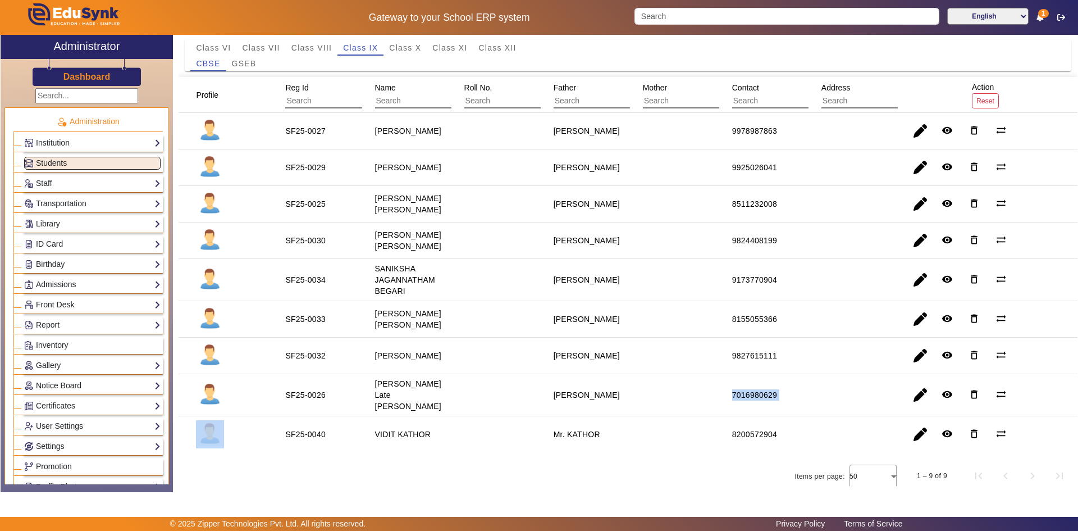
drag, startPoint x: 727, startPoint y: 390, endPoint x: 806, endPoint y: 402, distance: 80.1
click at [806, 402] on mat-row "SF25-0026 [PERSON_NAME] Late [PERSON_NAME] [PERSON_NAME] 7016980629 remove_red_…" at bounding box center [628, 395] width 899 height 42
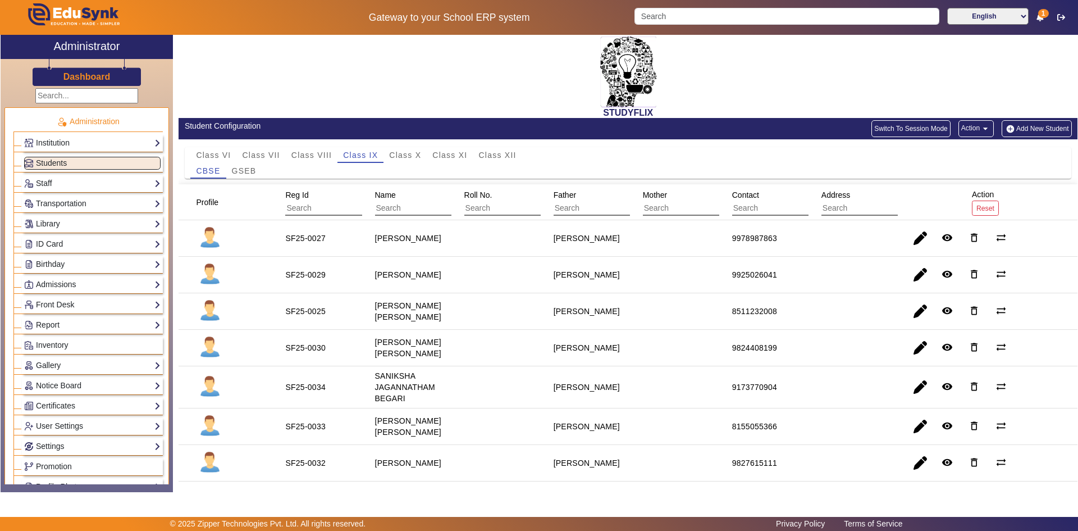
scroll to position [0, 0]
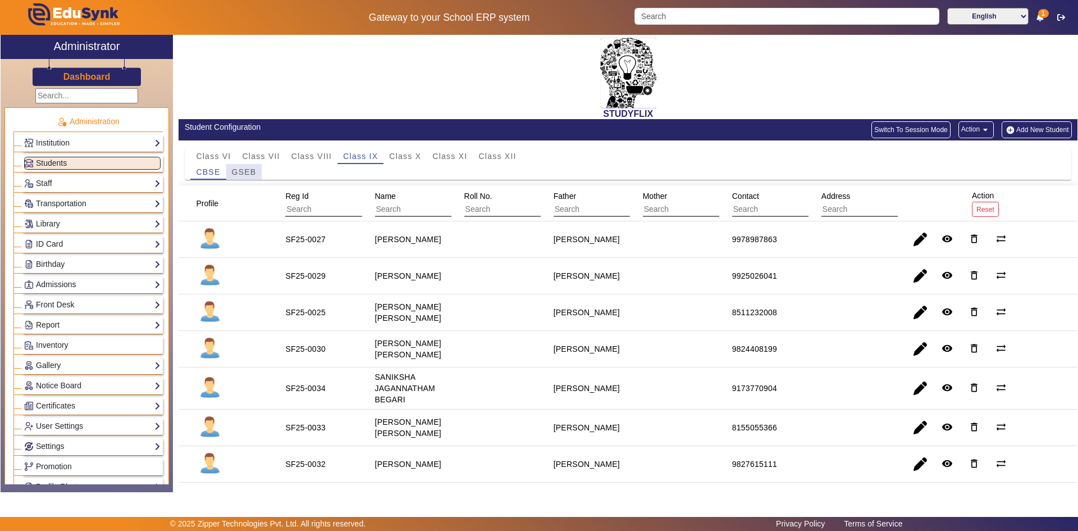
click at [243, 168] on span "GSEB" at bounding box center [244, 172] width 25 height 8
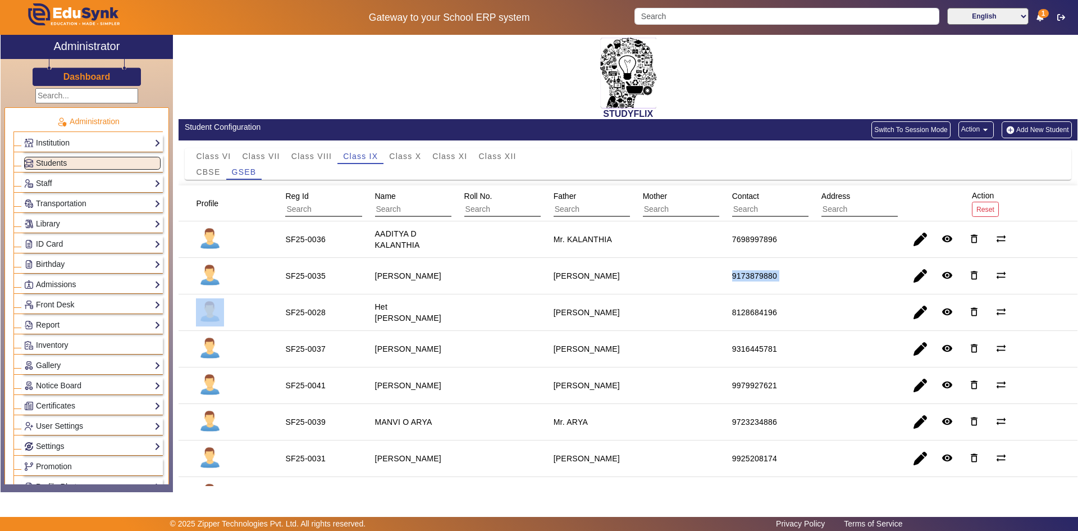
drag, startPoint x: 780, startPoint y: 281, endPoint x: 805, endPoint y: 284, distance: 24.9
click at [805, 284] on mat-row "SF25-0035 [PERSON_NAME] [PERSON_NAME] 9173879880 remove_red_eye delete_outline …" at bounding box center [628, 276] width 899 height 37
drag, startPoint x: 779, startPoint y: 331, endPoint x: 787, endPoint y: 383, distance: 52.3
click at [778, 332] on mat-cell "9316445781" at bounding box center [763, 349] width 89 height 37
click at [764, 381] on div "9979927621" at bounding box center [754, 385] width 45 height 11
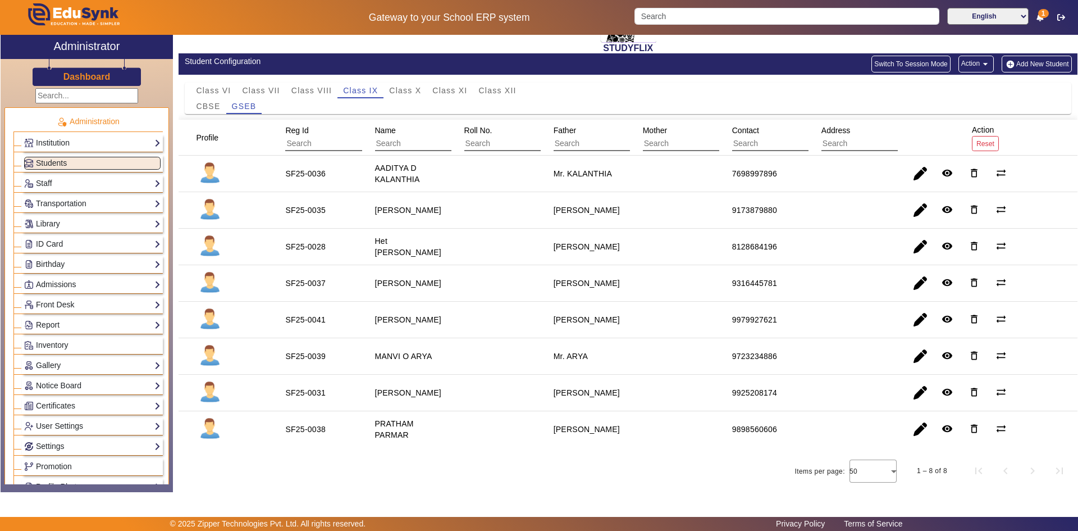
scroll to position [66, 0]
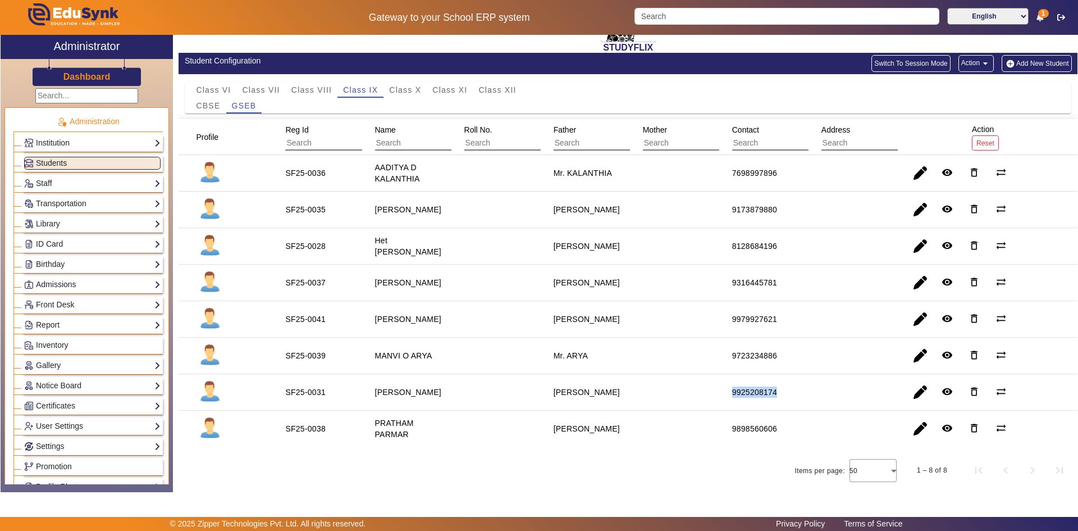
drag, startPoint x: 728, startPoint y: 392, endPoint x: 796, endPoint y: 395, distance: 67.5
click at [796, 395] on mat-cell "9925208174" at bounding box center [763, 392] width 89 height 37
